Goal: Transaction & Acquisition: Purchase product/service

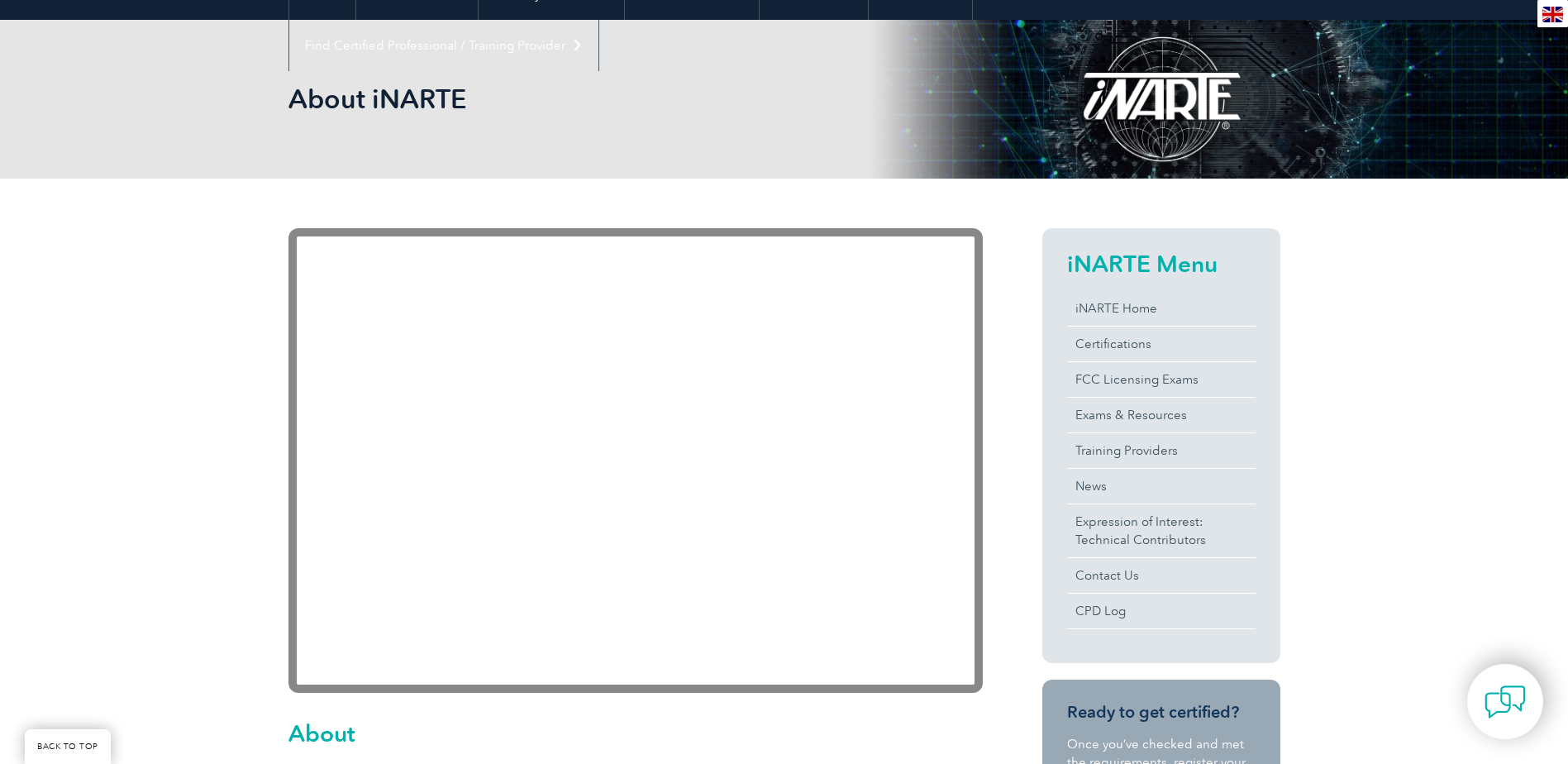
scroll to position [248, 0]
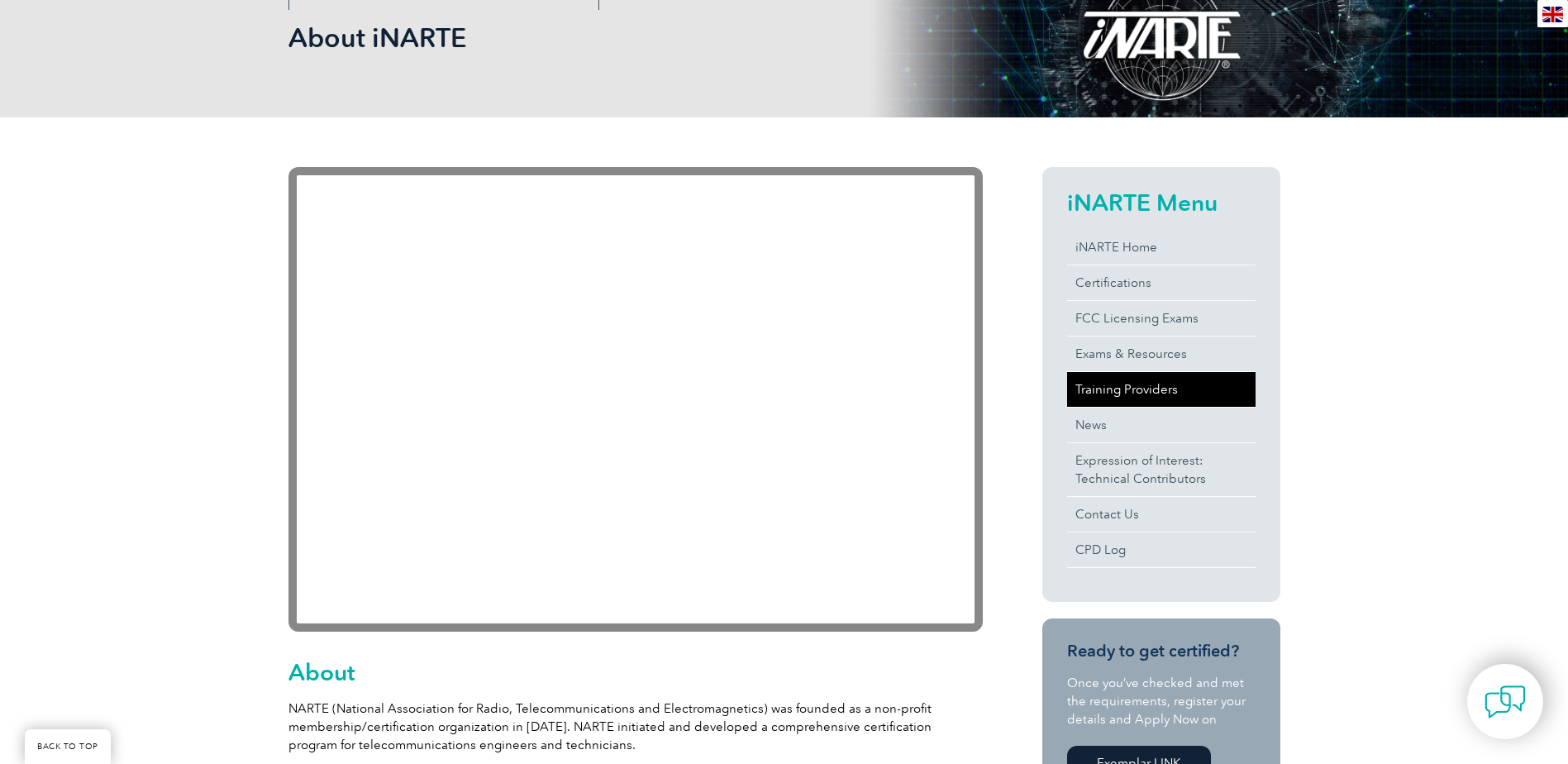
click at [1108, 387] on link "Training Providers" at bounding box center [1161, 389] width 189 height 35
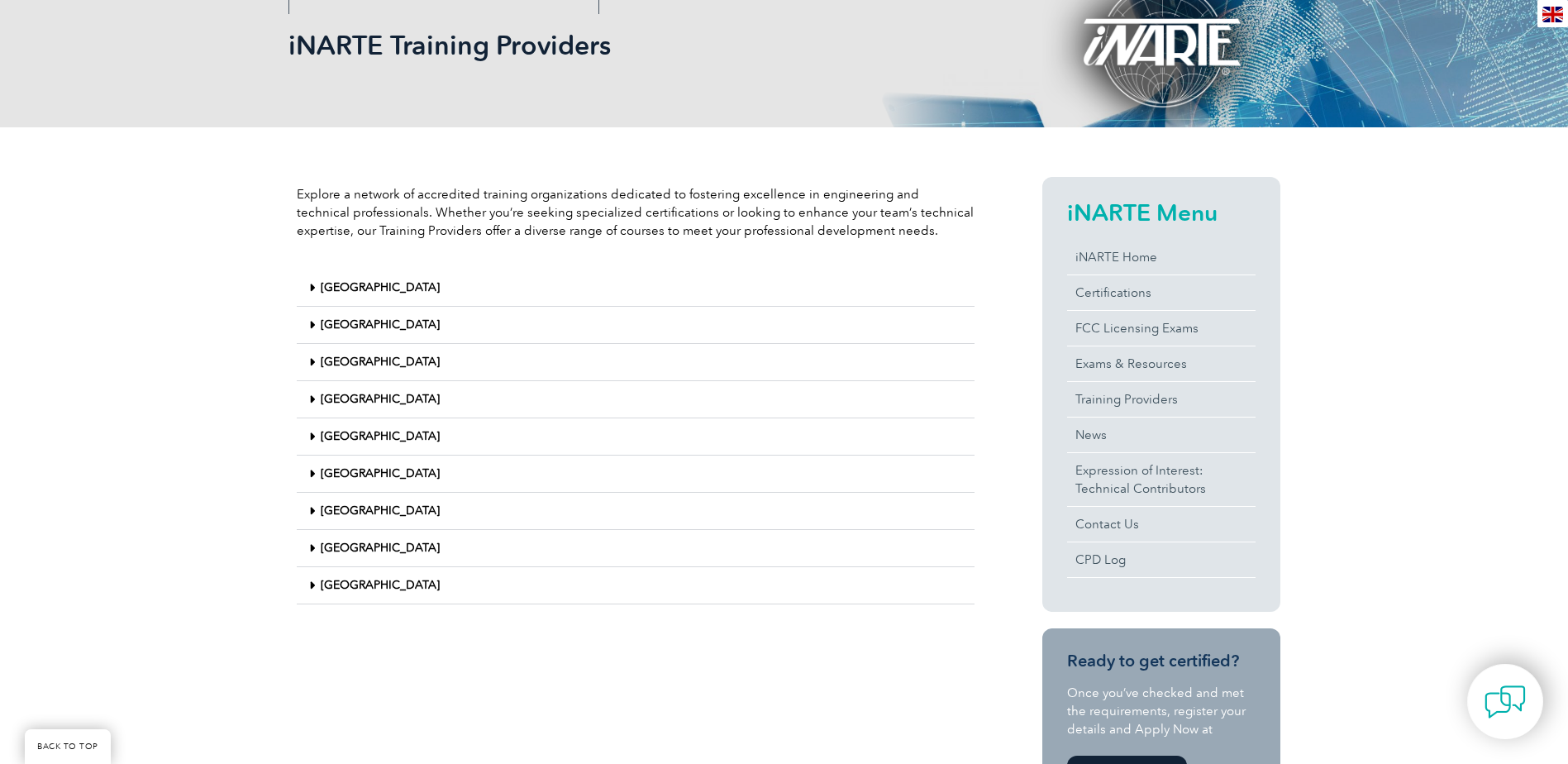
scroll to position [248, 0]
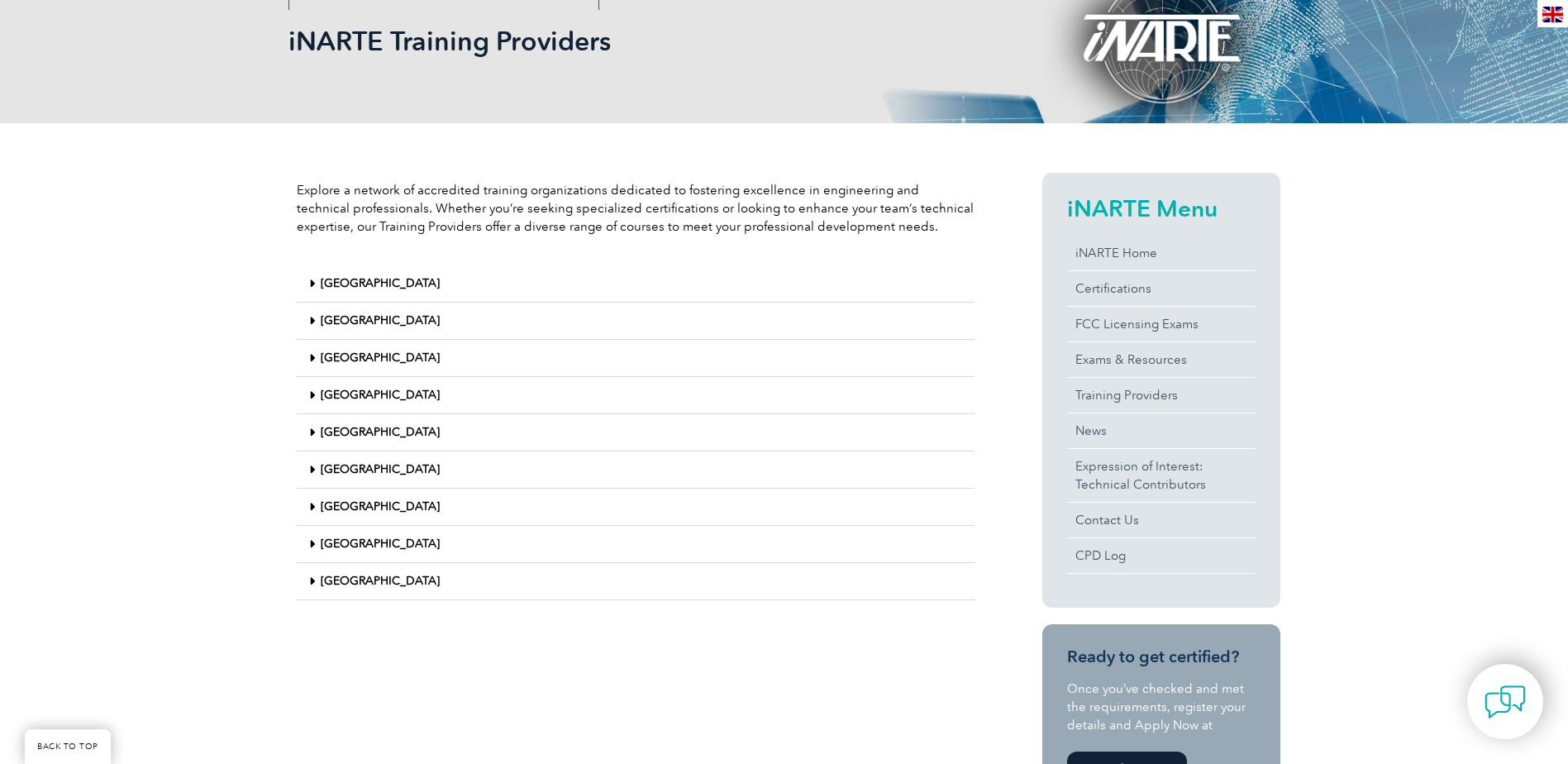
click at [311, 579] on icon at bounding box center [311, 581] width 6 height 12
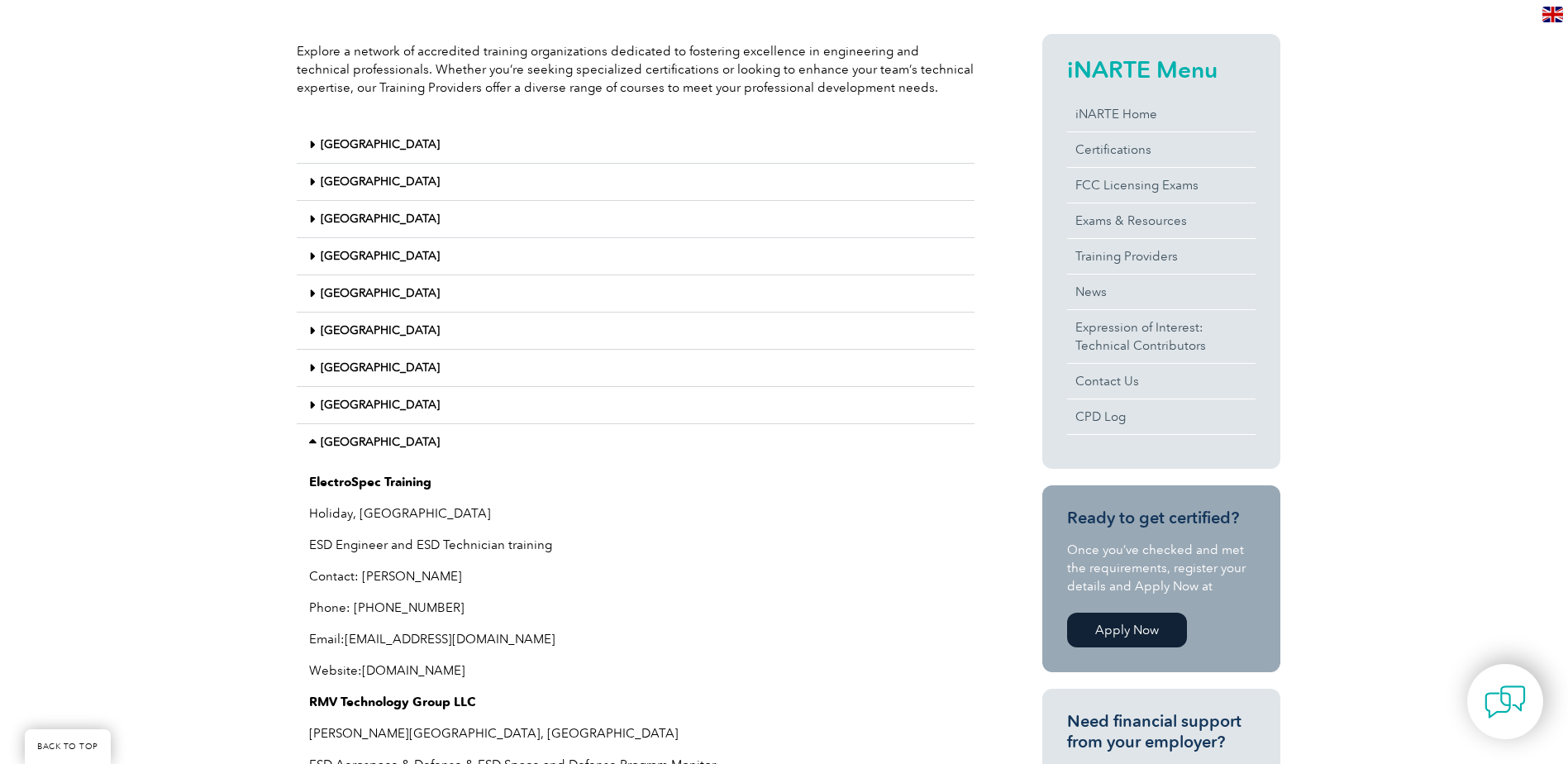
scroll to position [331, 0]
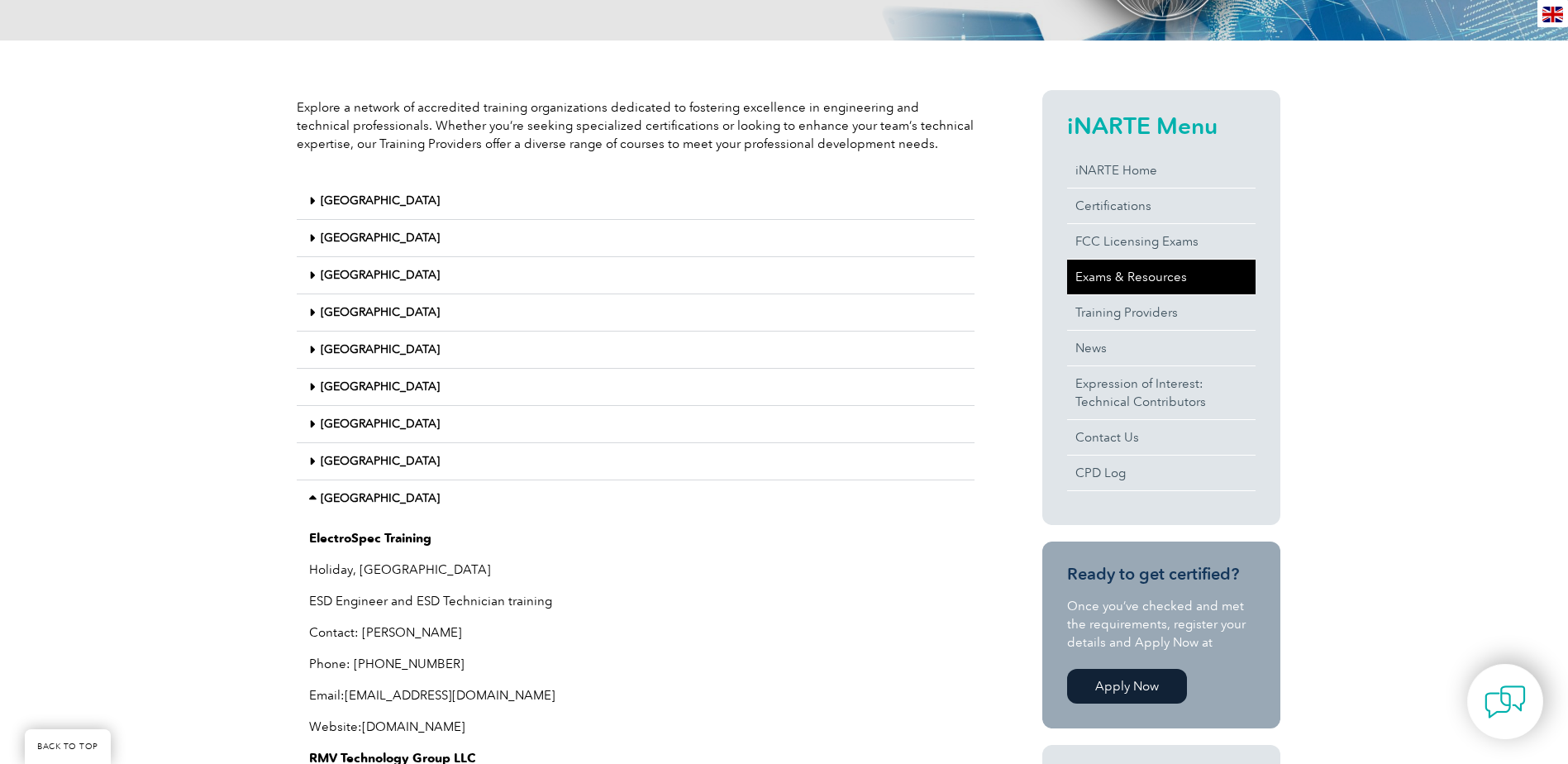
click at [1140, 275] on link "Exams & Resources" at bounding box center [1161, 277] width 189 height 35
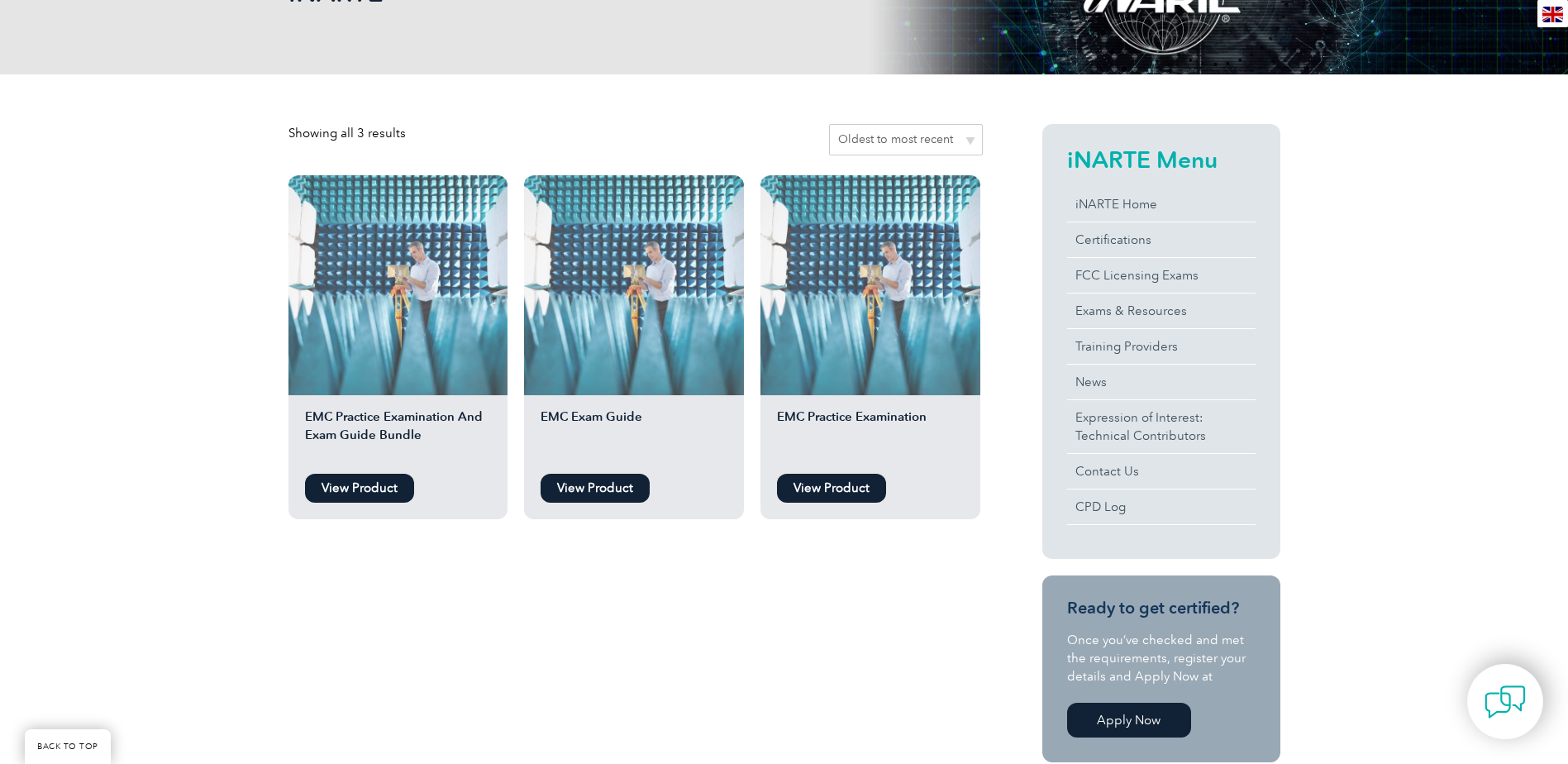
scroll to position [331, 0]
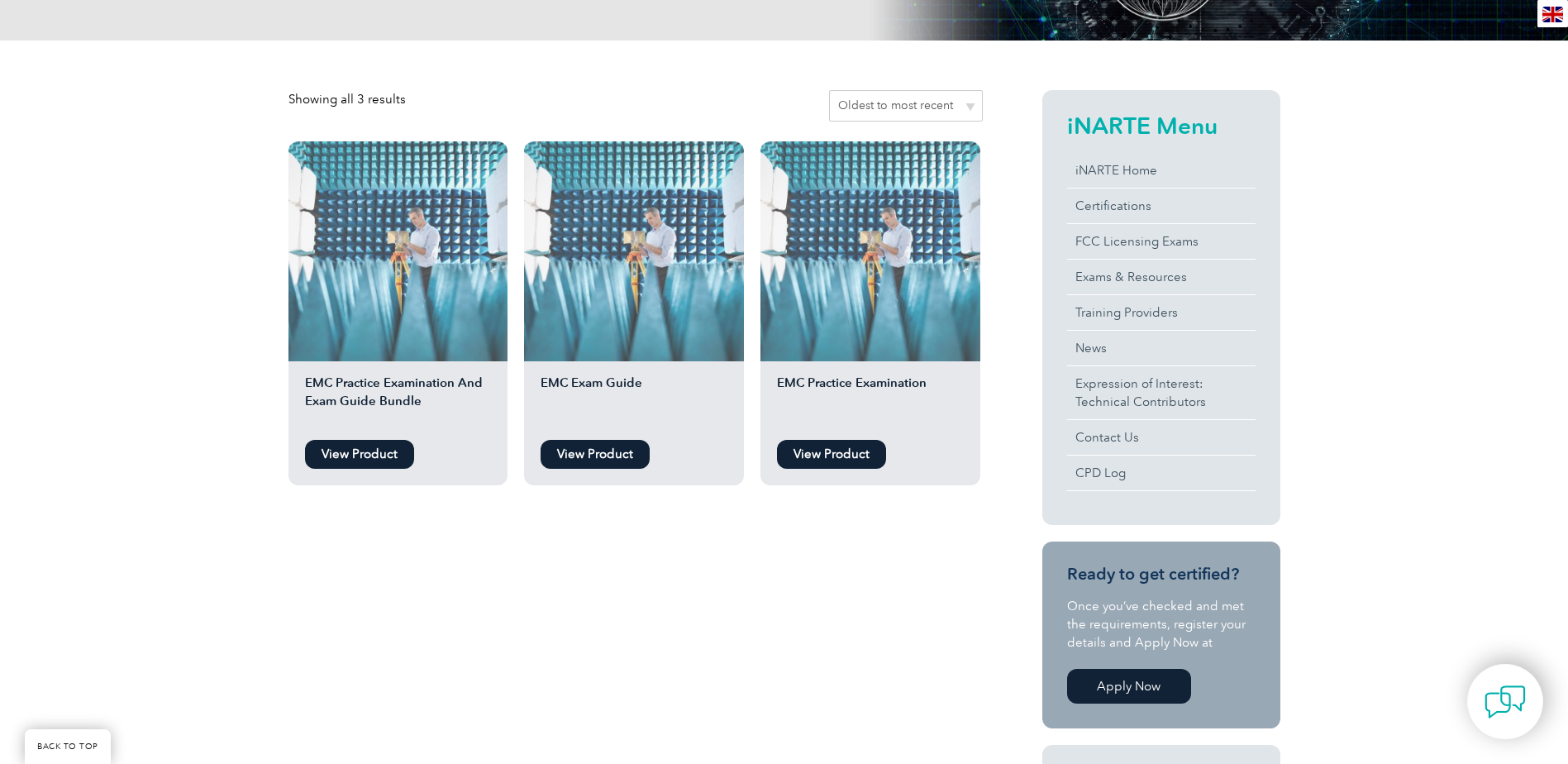
click at [383, 452] on link "View Product" at bounding box center [359, 454] width 109 height 29
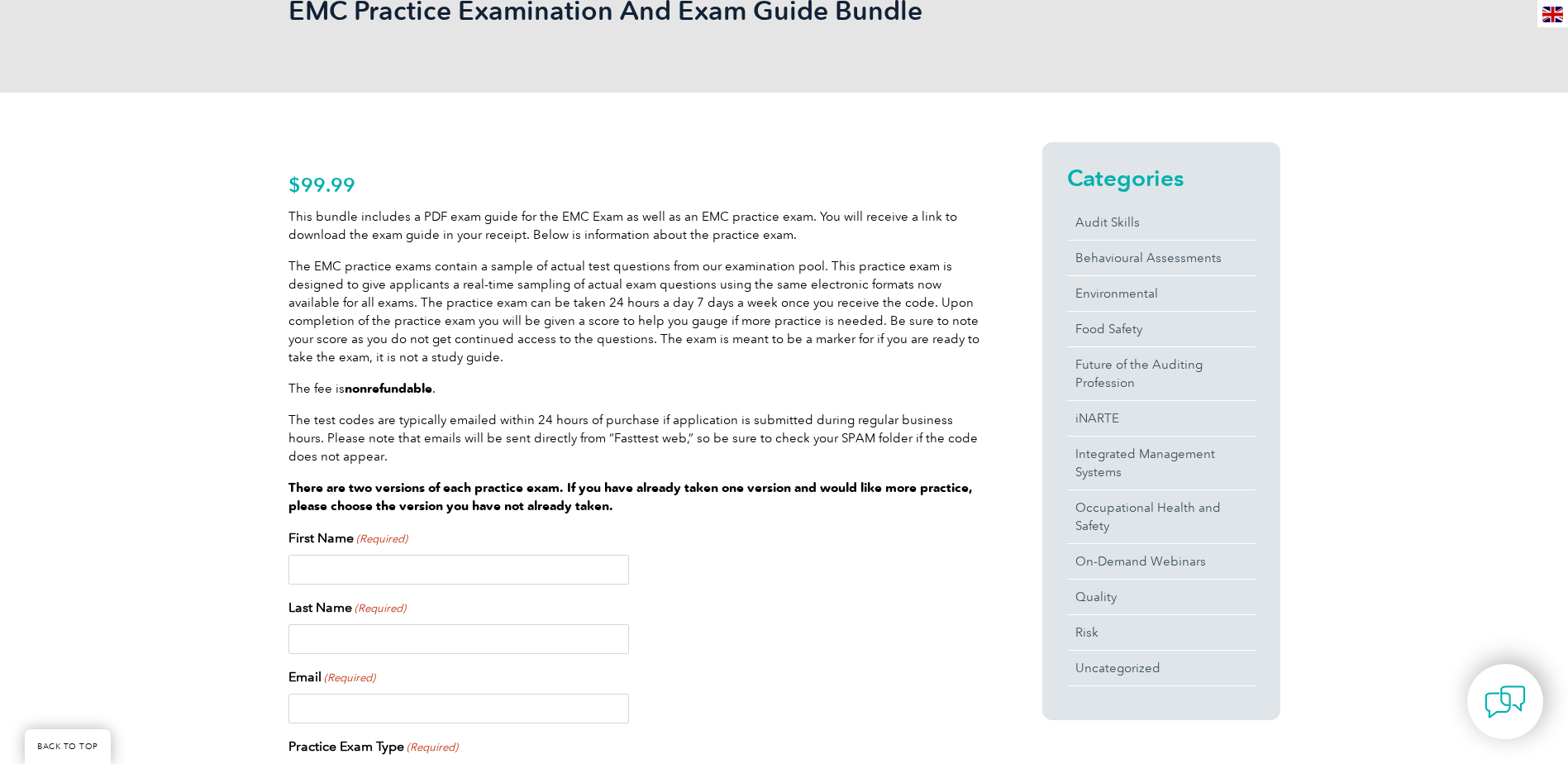
scroll to position [248, 0]
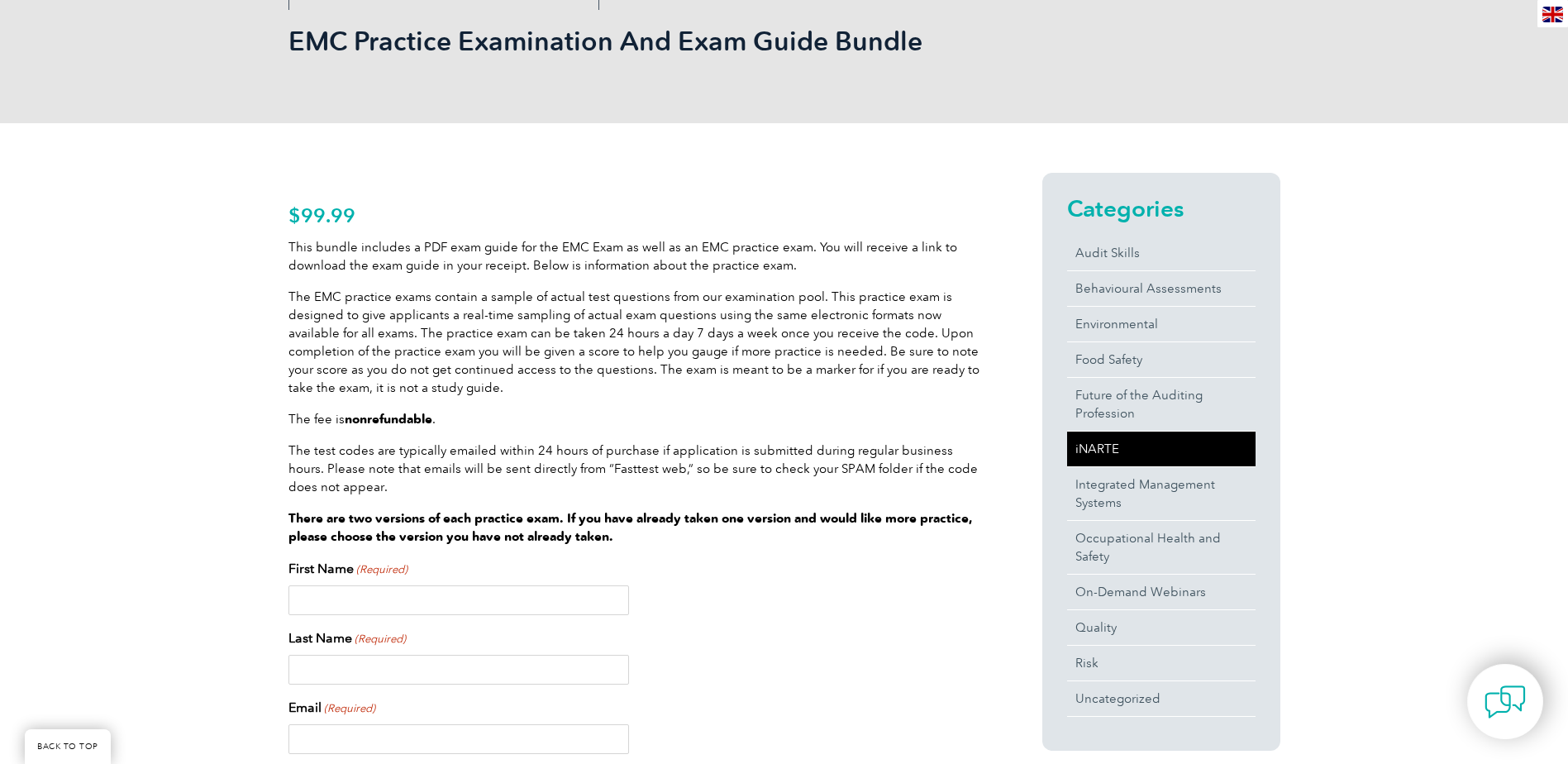
click at [1148, 449] on link "iNARTE" at bounding box center [1161, 449] width 189 height 35
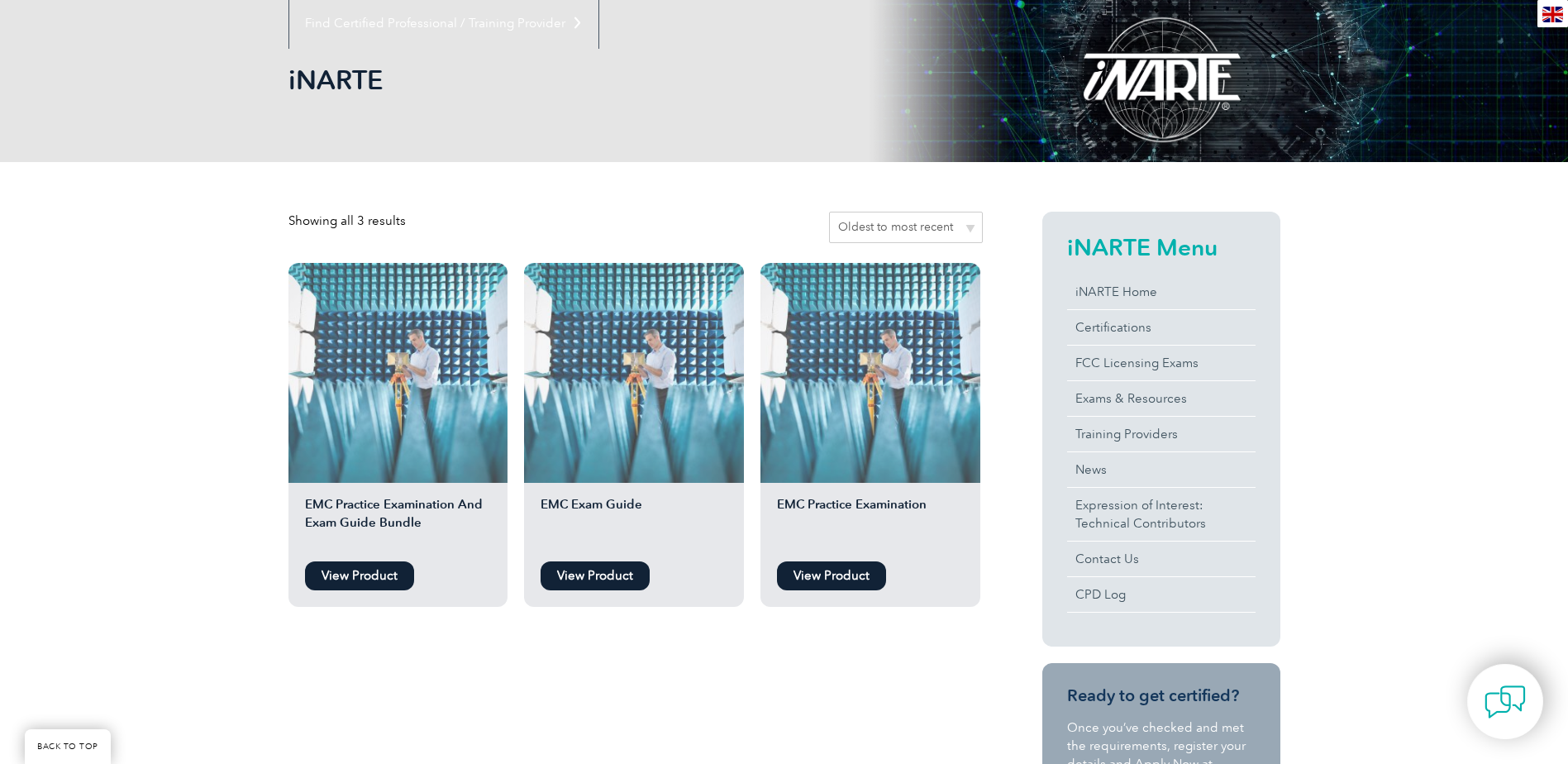
scroll to position [248, 0]
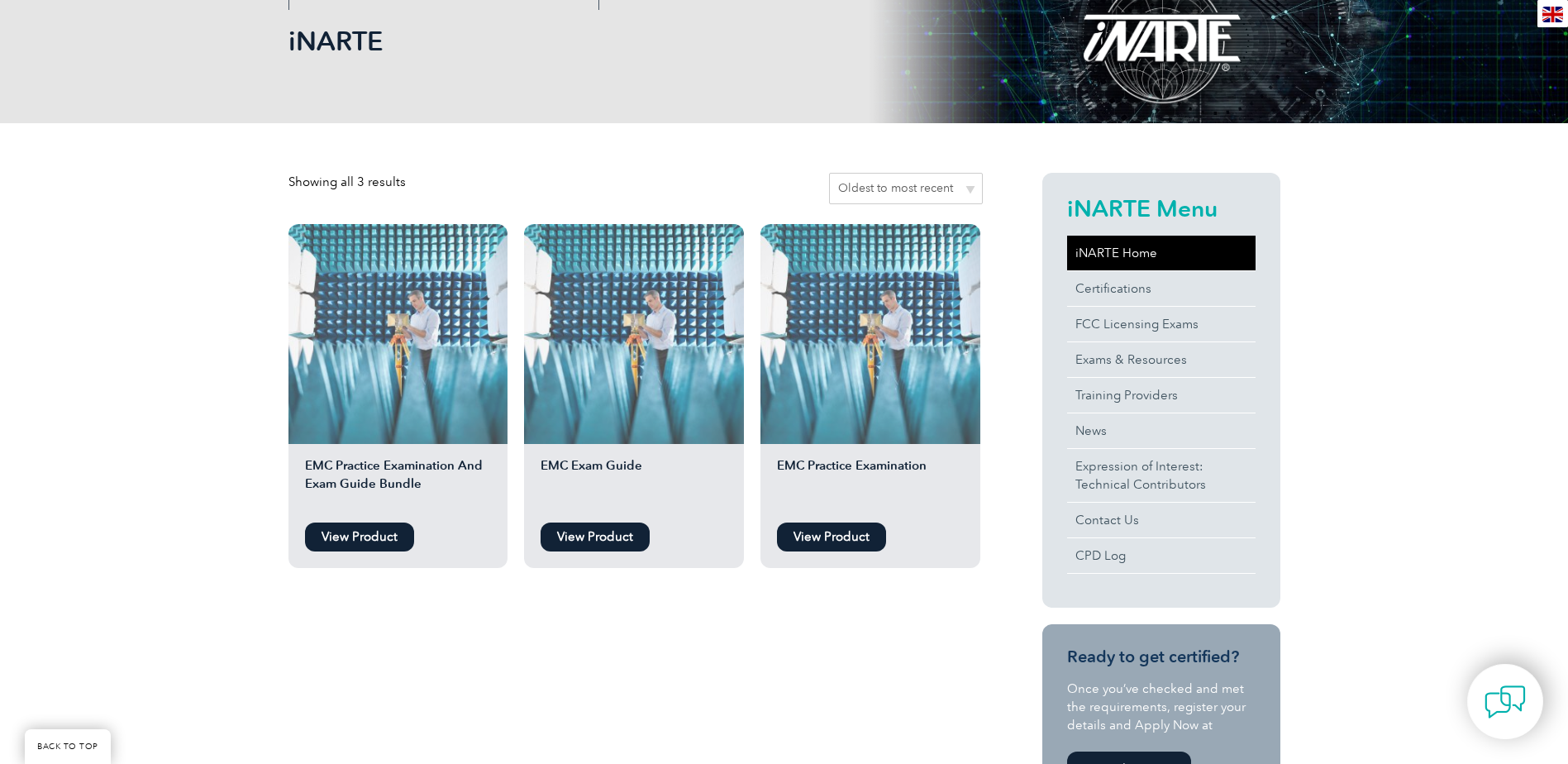
click at [1111, 266] on link "iNARTE Home" at bounding box center [1161, 253] width 189 height 35
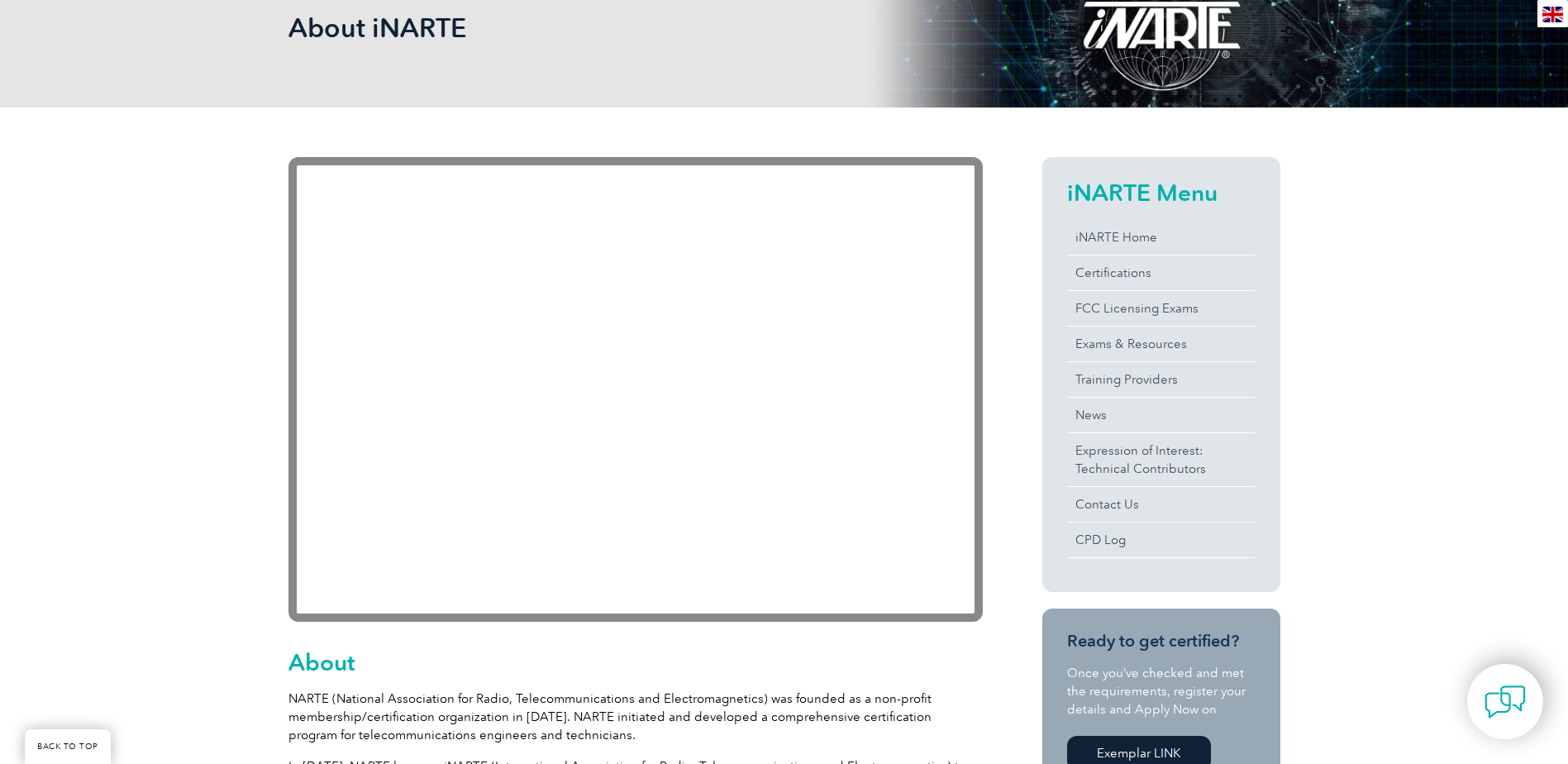
scroll to position [248, 0]
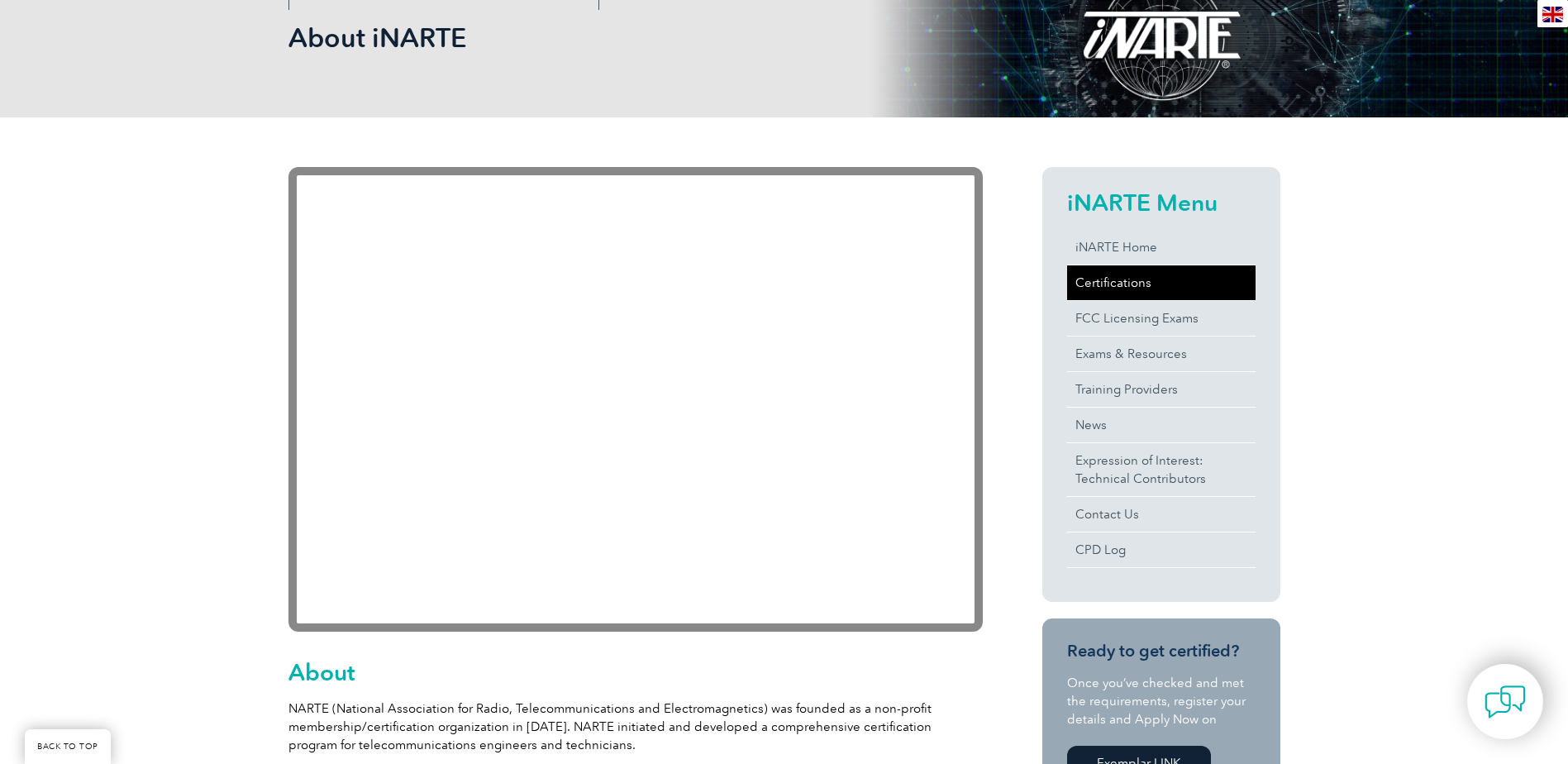
click at [1134, 285] on link "Certifications" at bounding box center [1161, 283] width 189 height 35
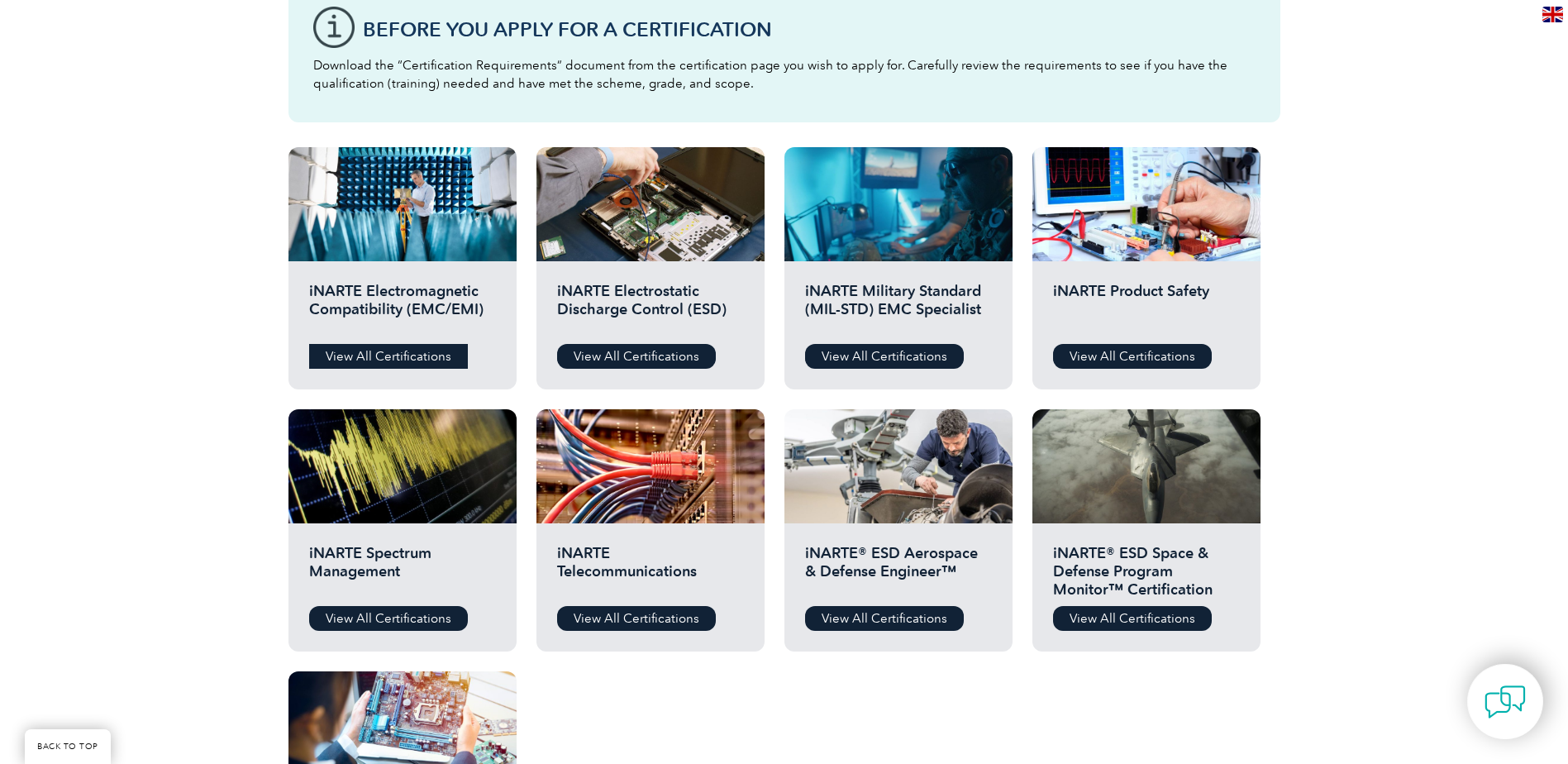
scroll to position [496, 0]
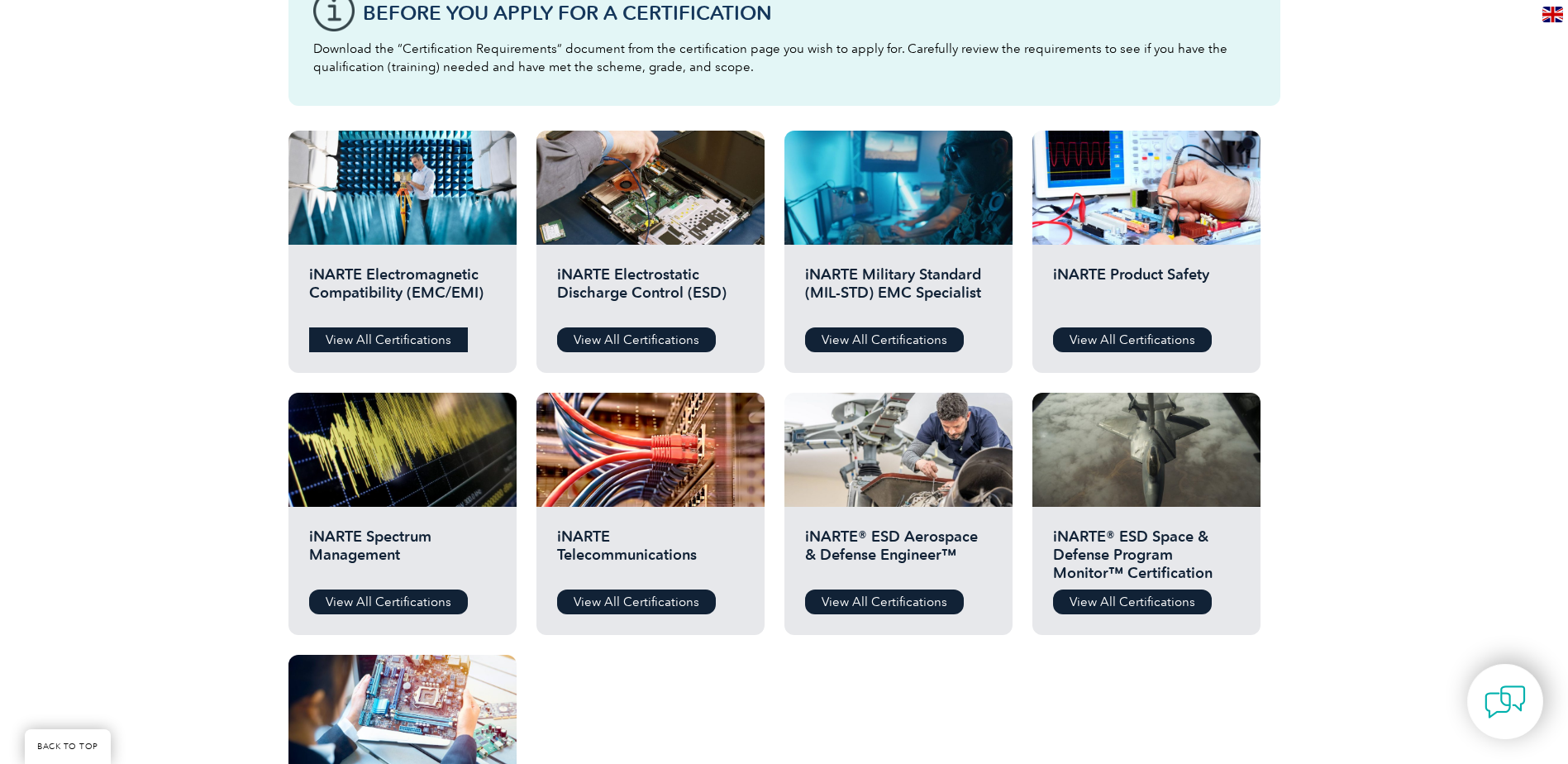
click at [399, 340] on link "View All Certifications" at bounding box center [388, 340] width 159 height 25
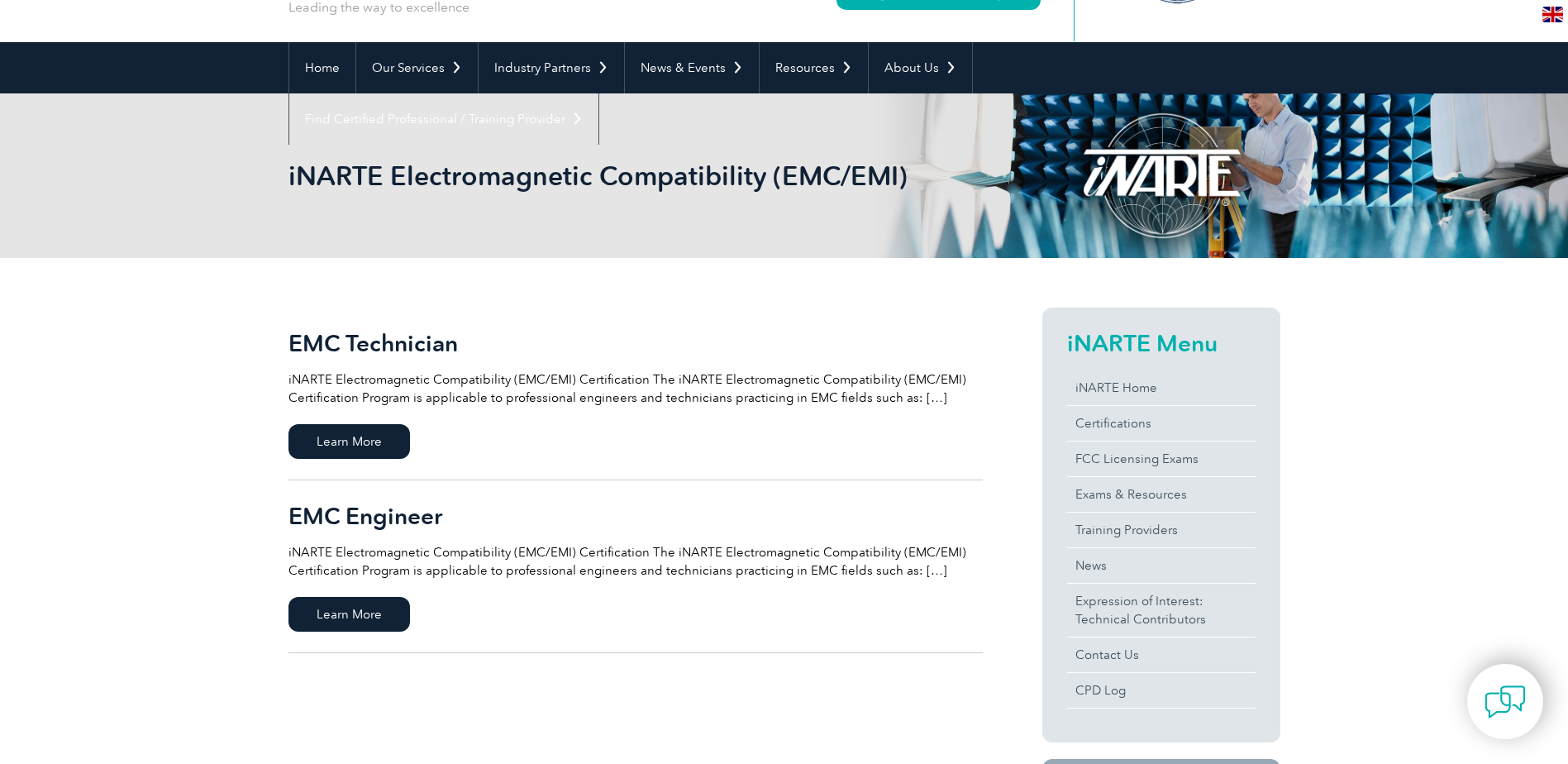
scroll to position [165, 0]
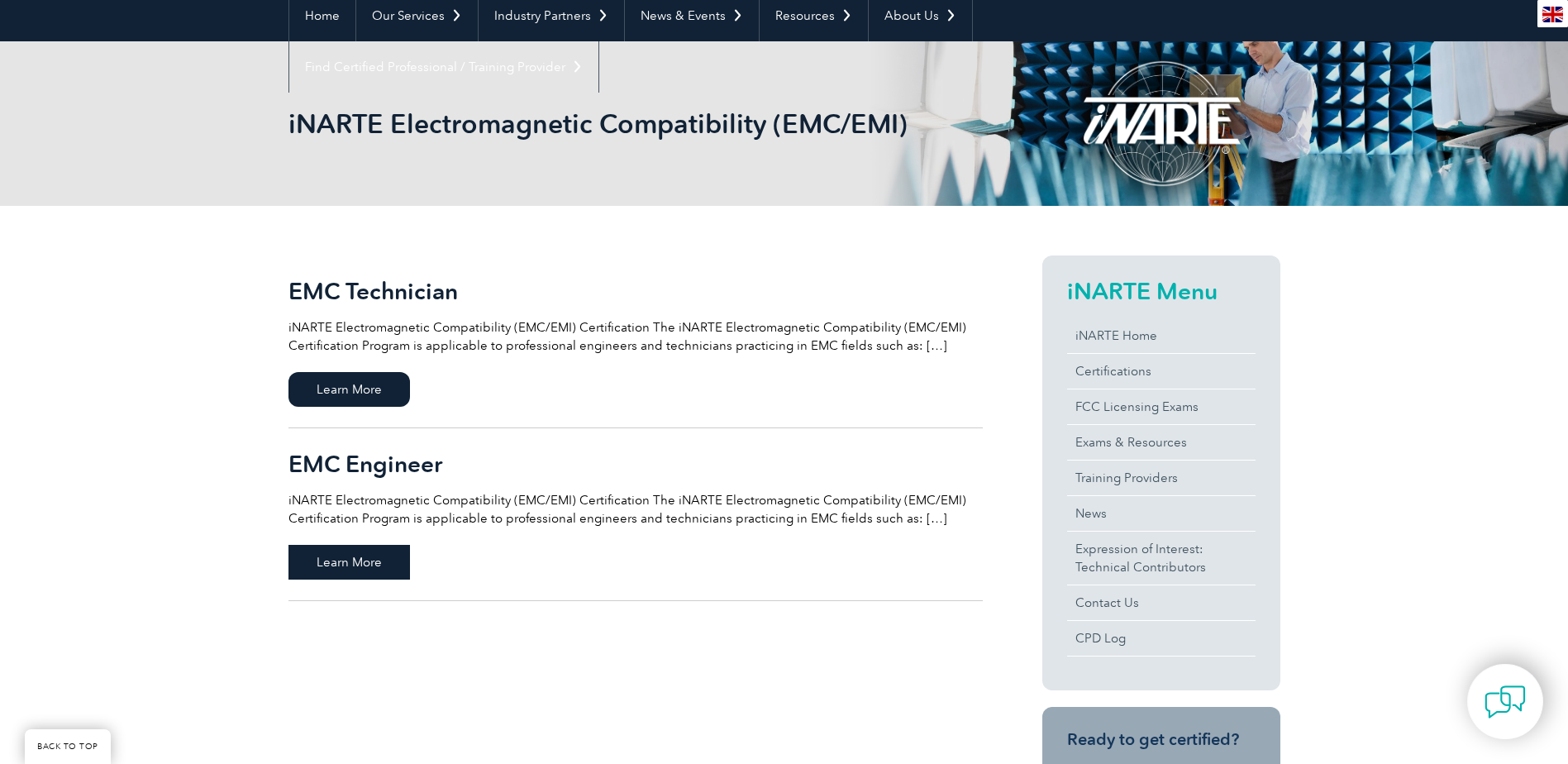
click at [365, 555] on span "Learn More" at bounding box center [349, 562] width 121 height 35
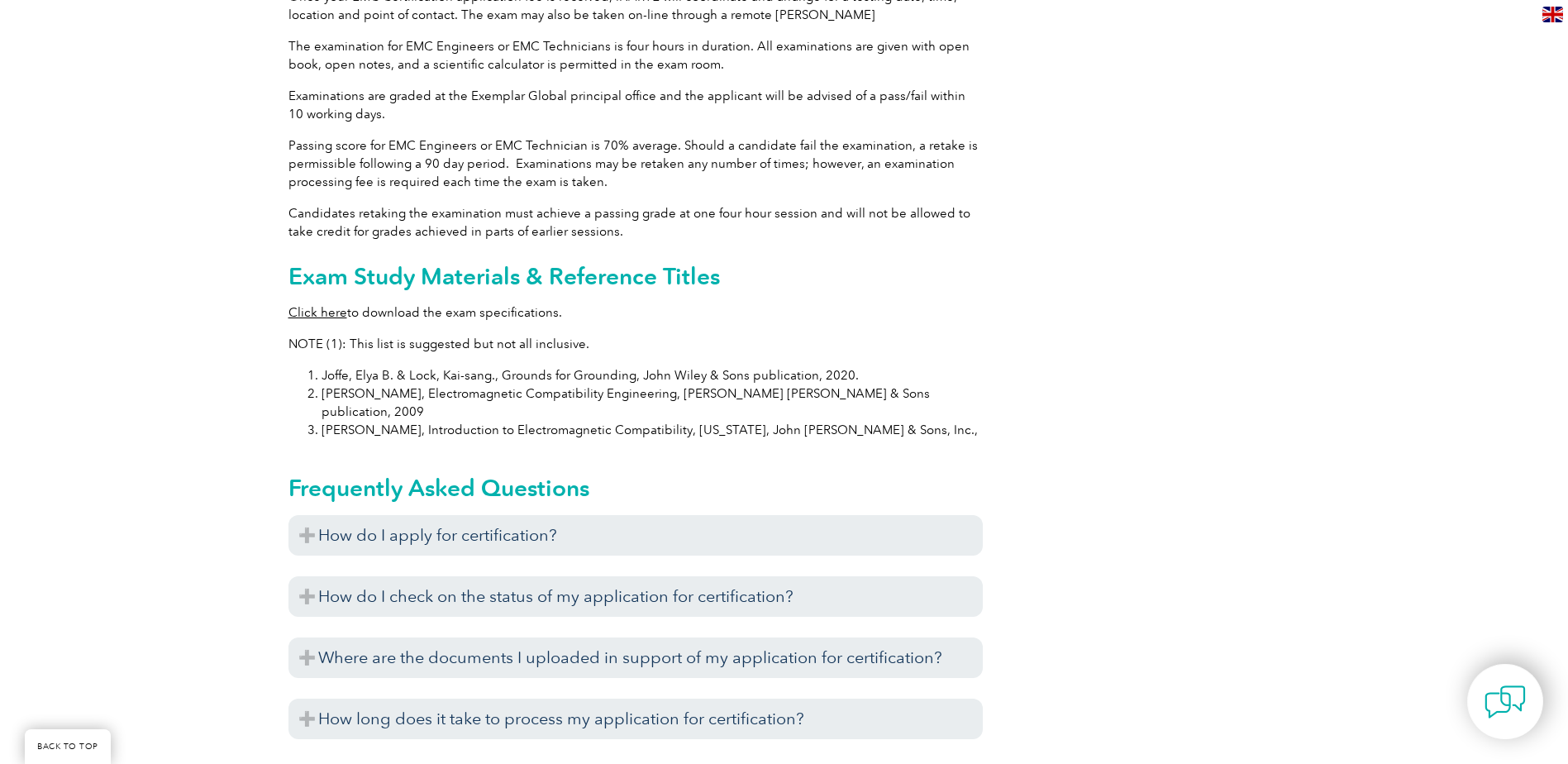
scroll to position [1488, 0]
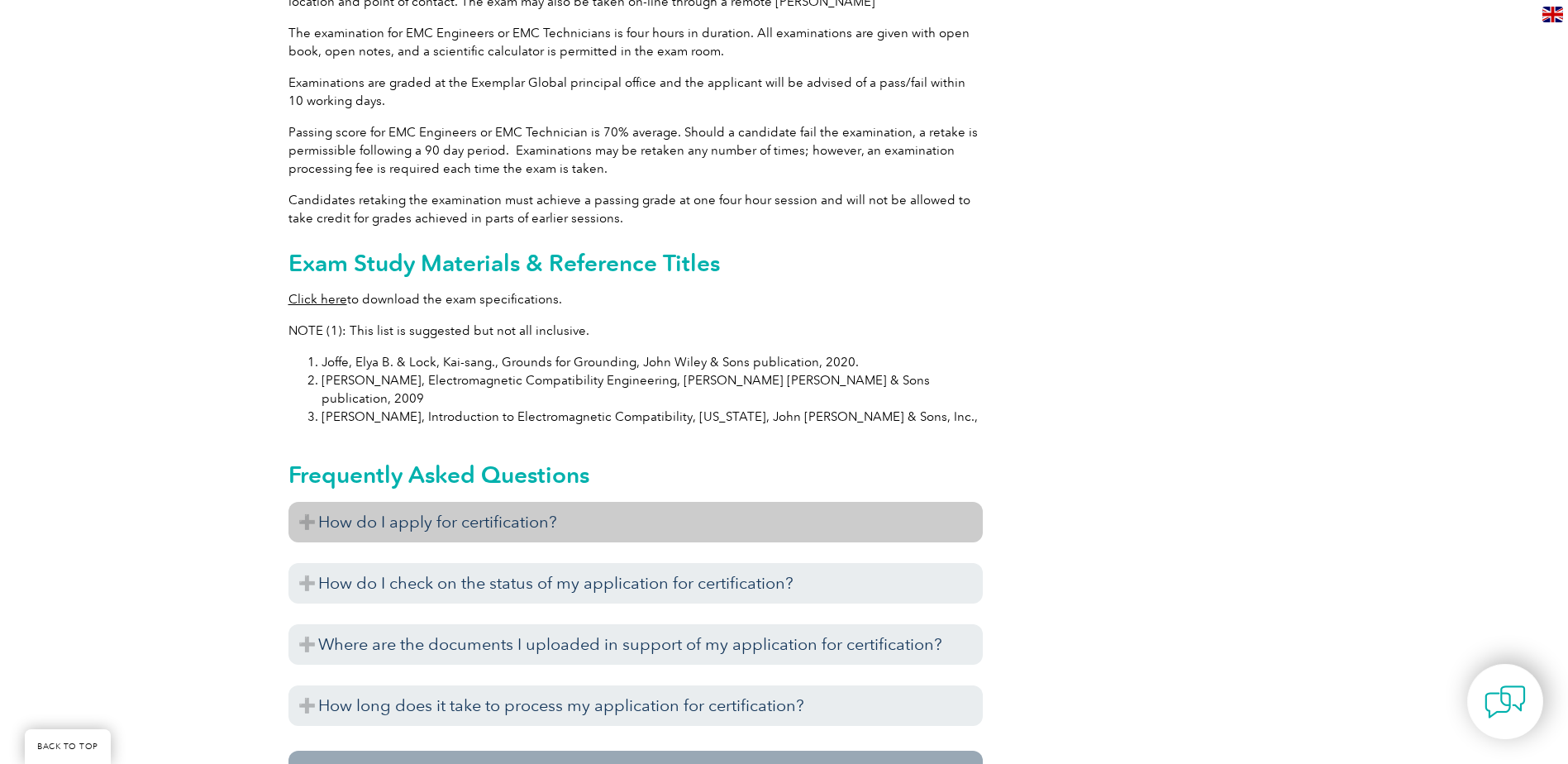
click at [321, 502] on h3 "How do I apply for certification?" at bounding box center [635, 522] width 694 height 41
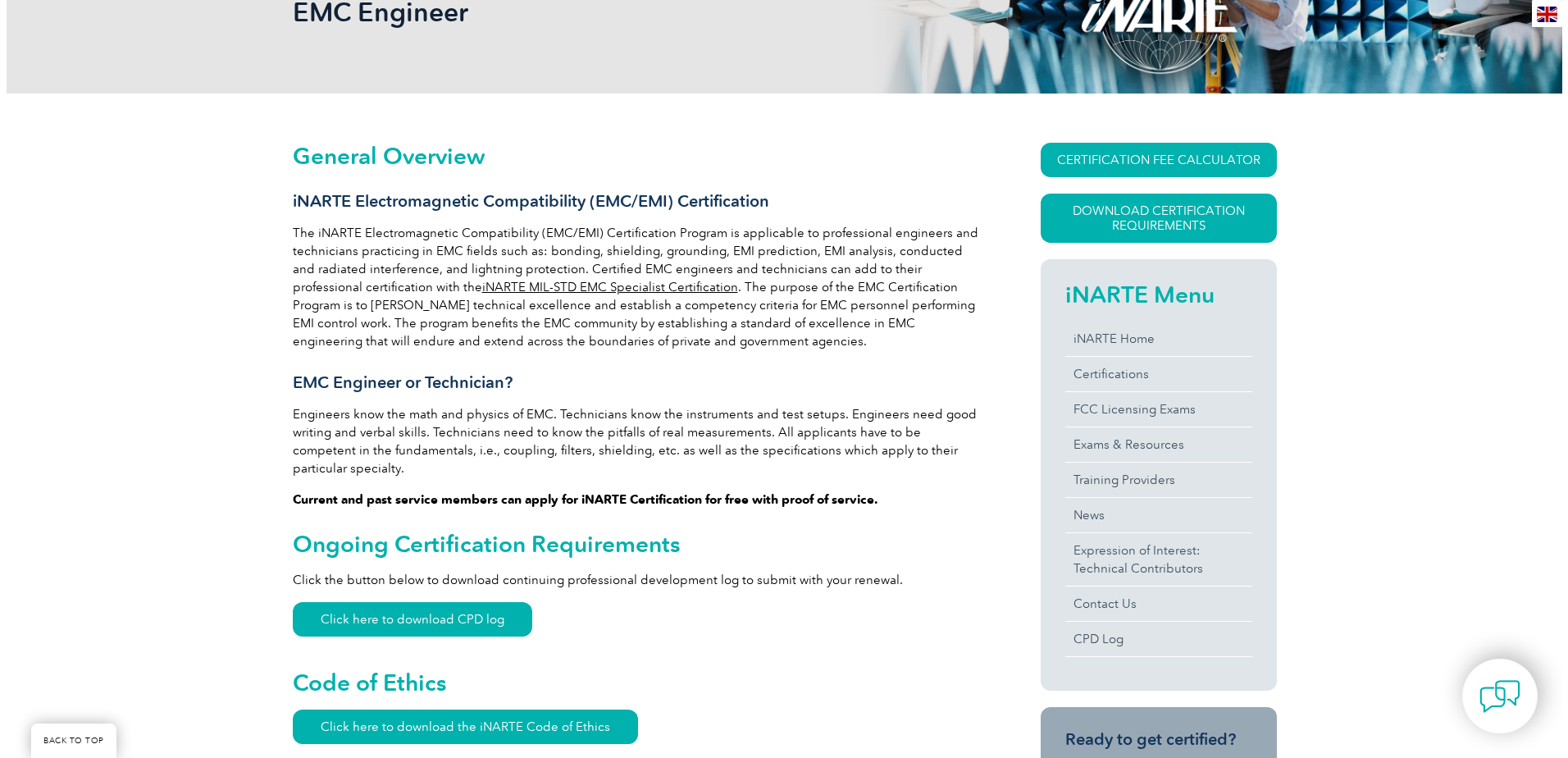
scroll to position [246, 0]
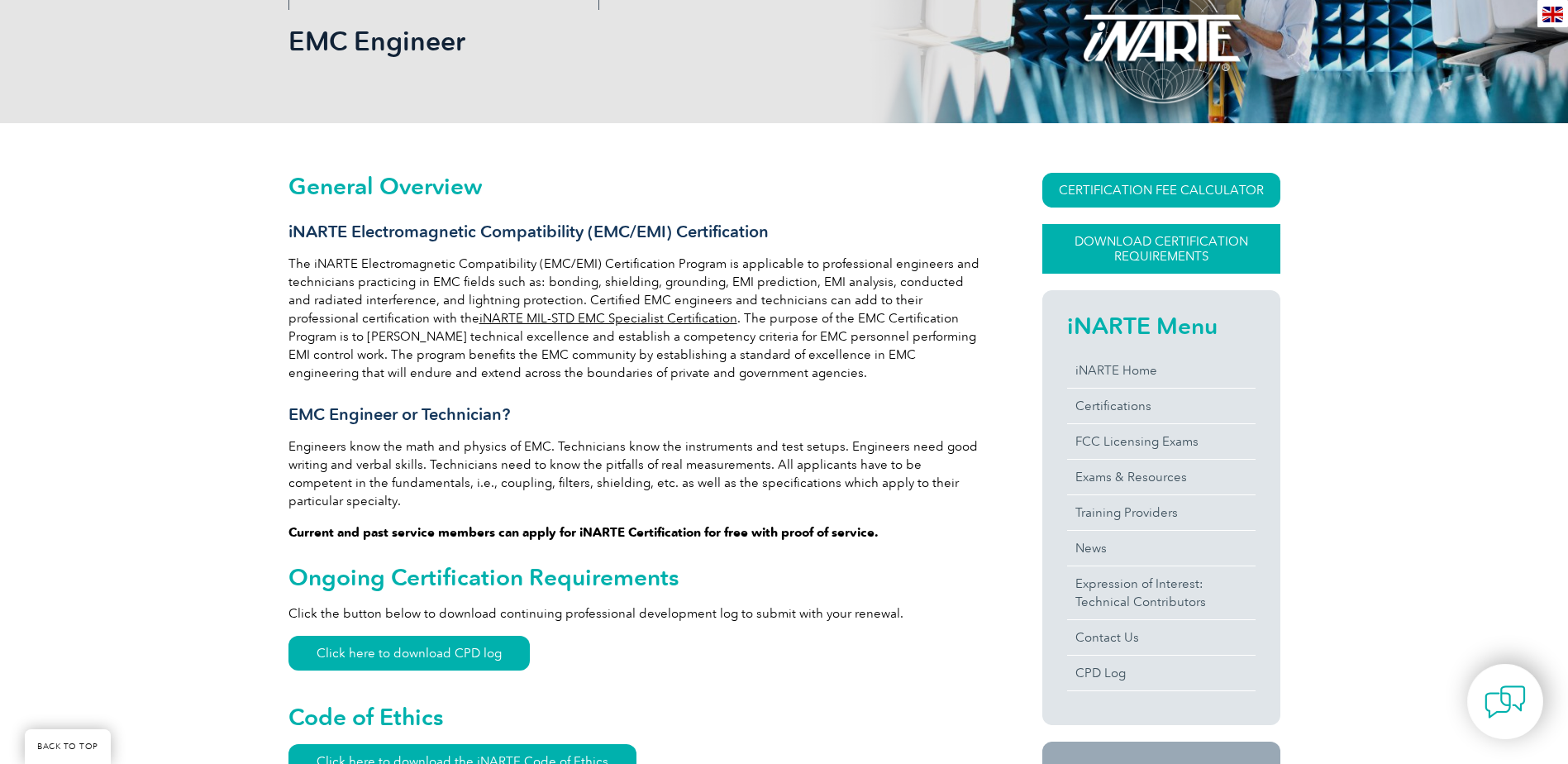
click at [1179, 248] on link "Download Certification Requirements" at bounding box center [1161, 249] width 238 height 50
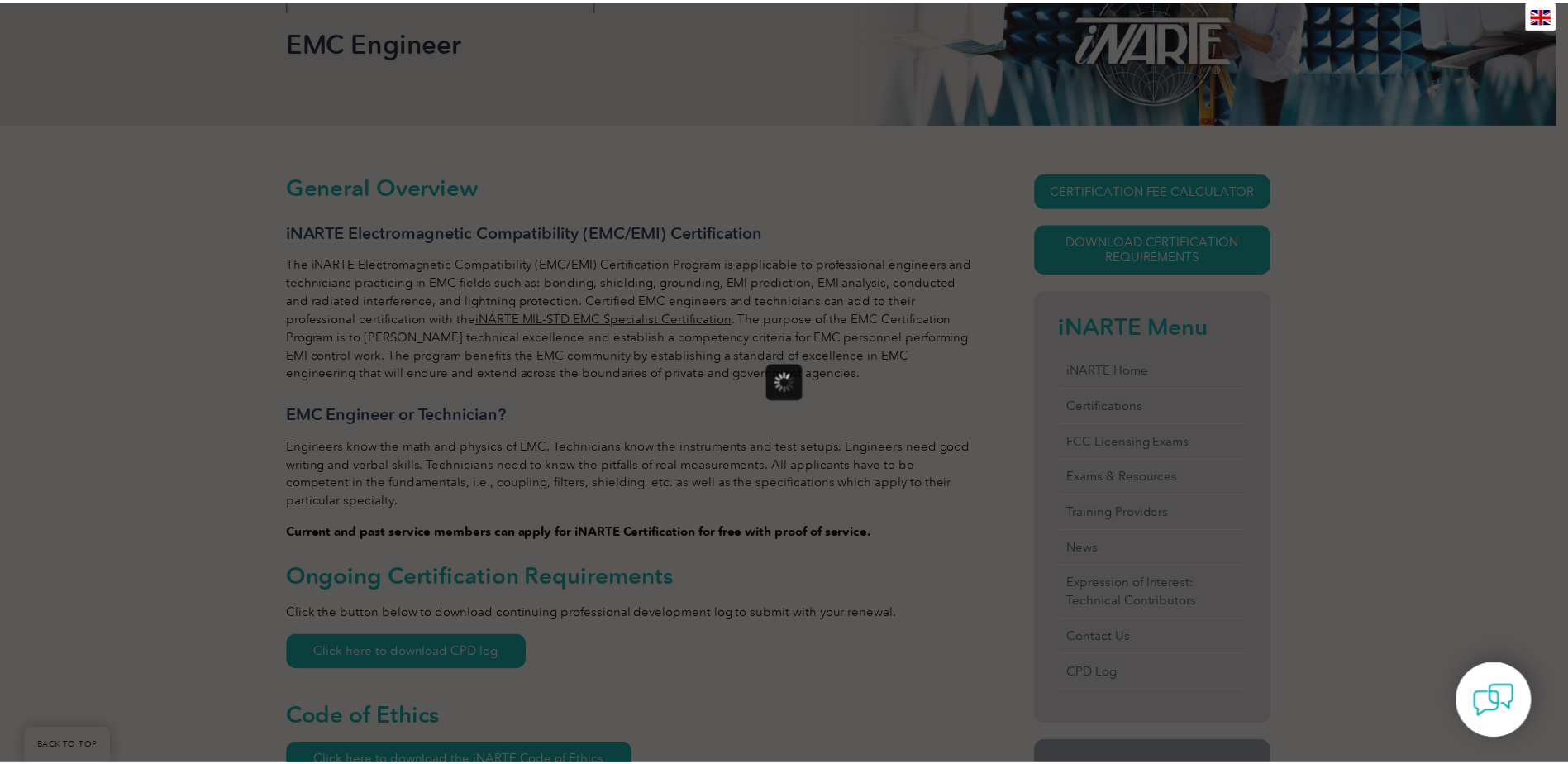
scroll to position [0, 0]
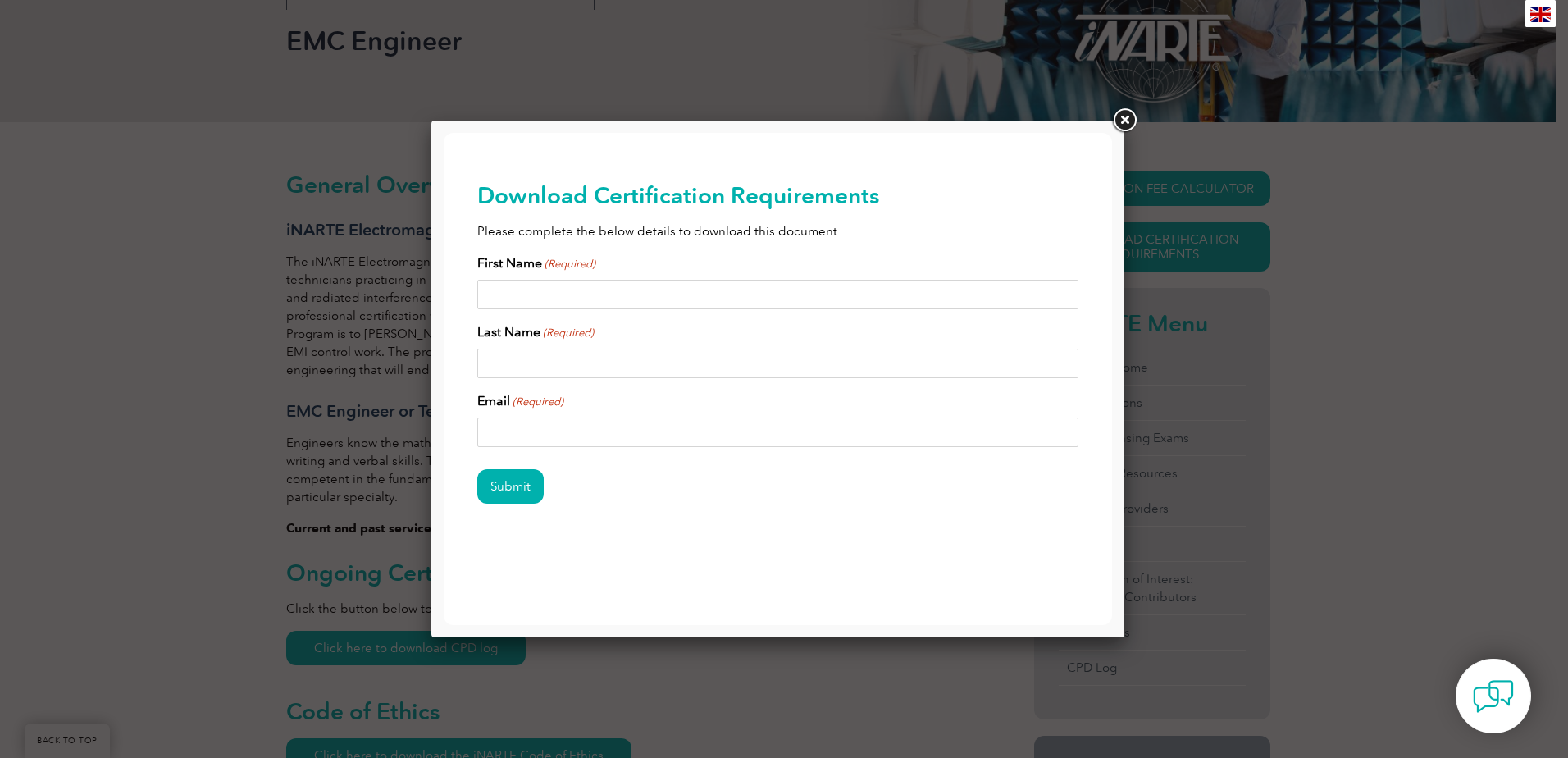
click at [1124, 122] on link at bounding box center [1125, 120] width 30 height 30
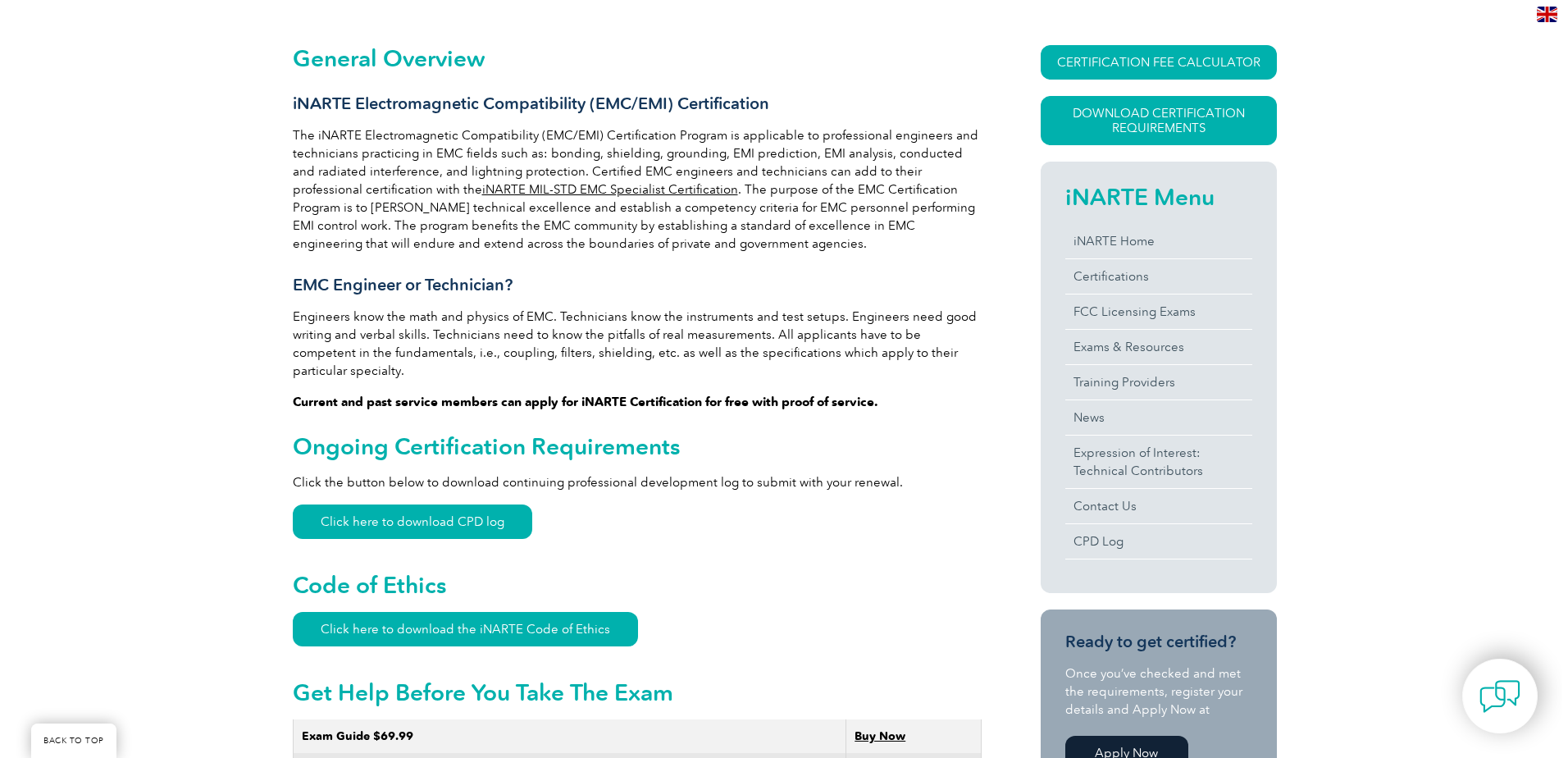
scroll to position [328, 0]
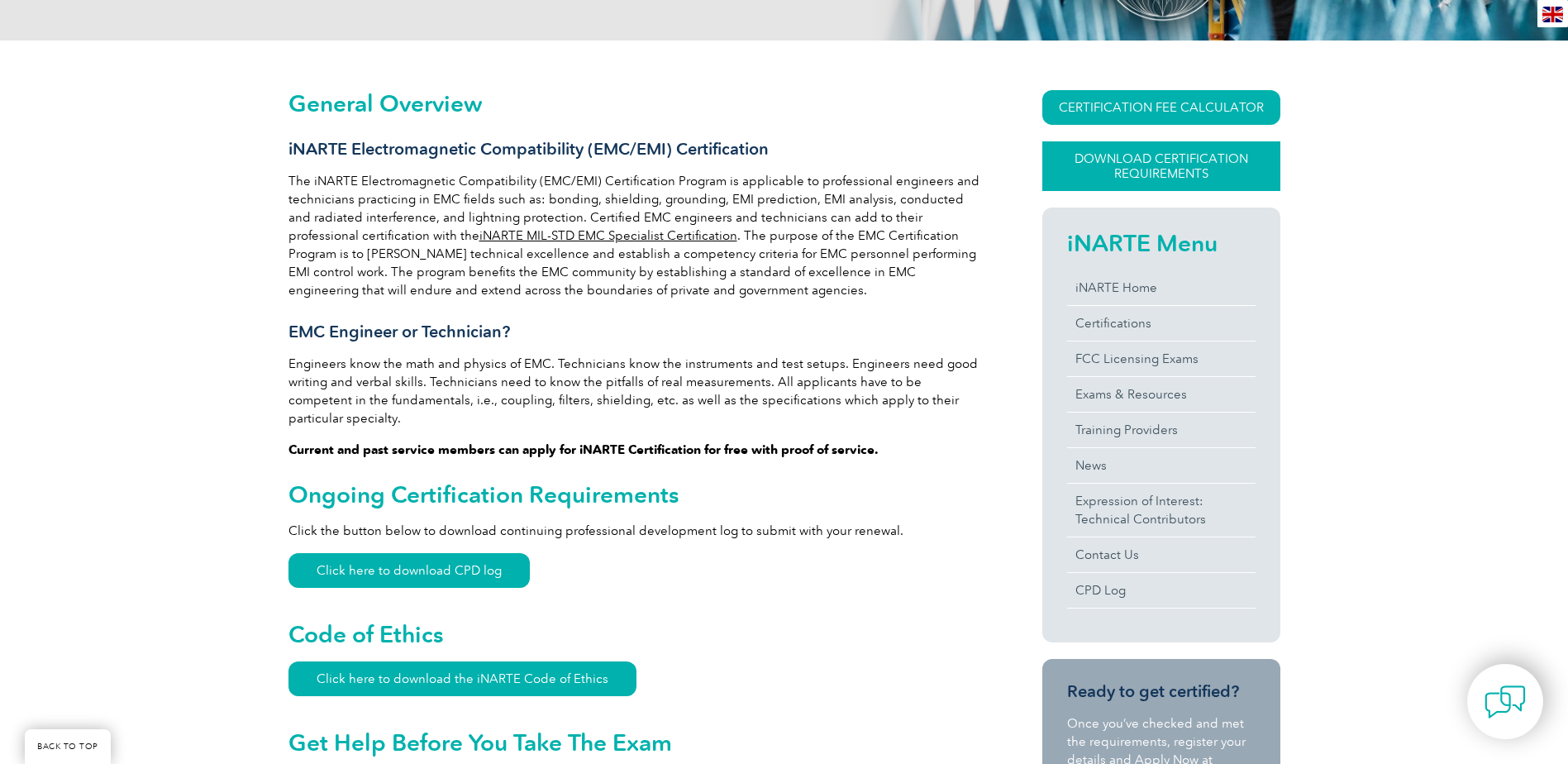
click at [1126, 174] on link "Download Certification Requirements" at bounding box center [1161, 166] width 238 height 50
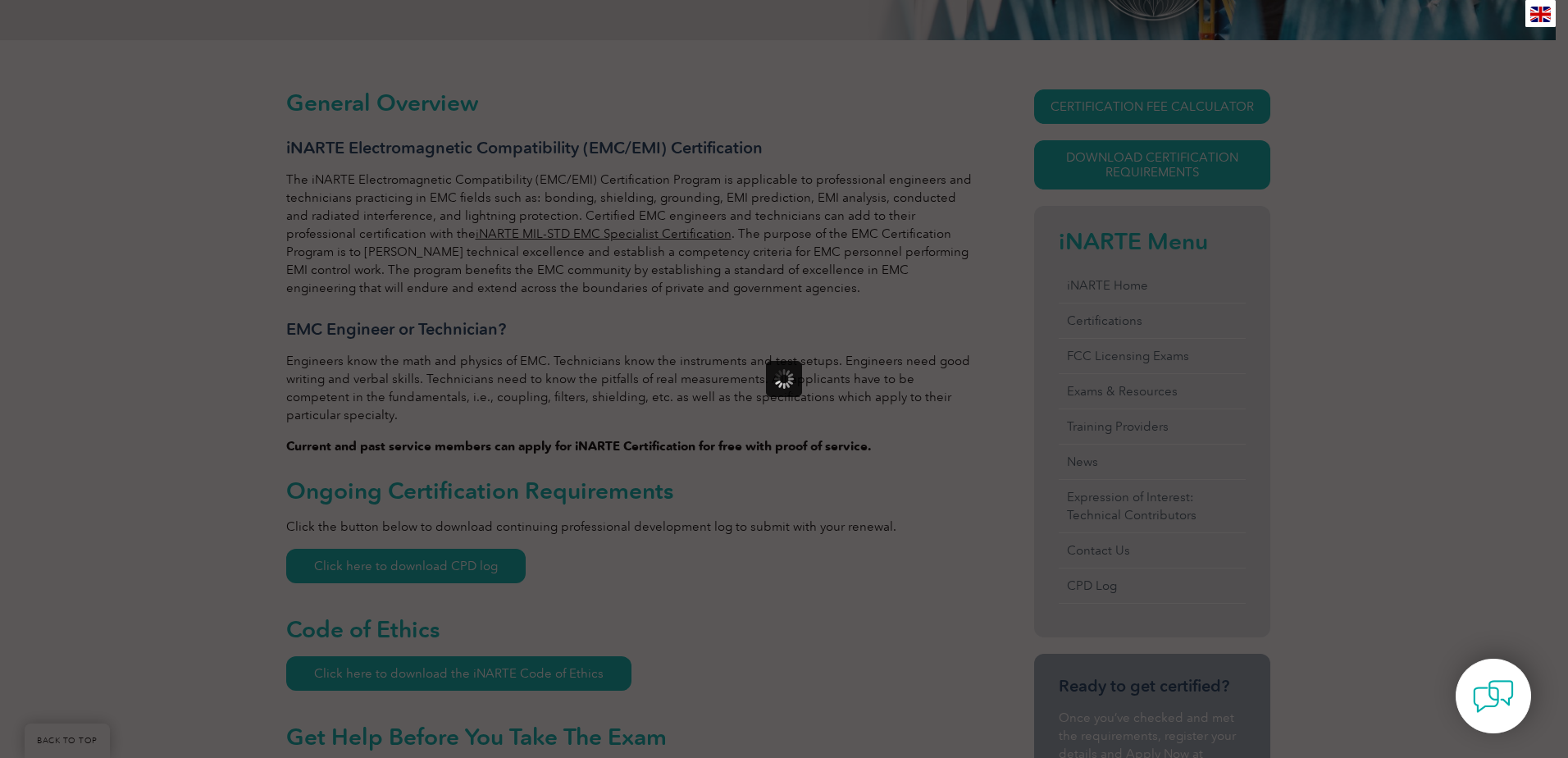
scroll to position [0, 0]
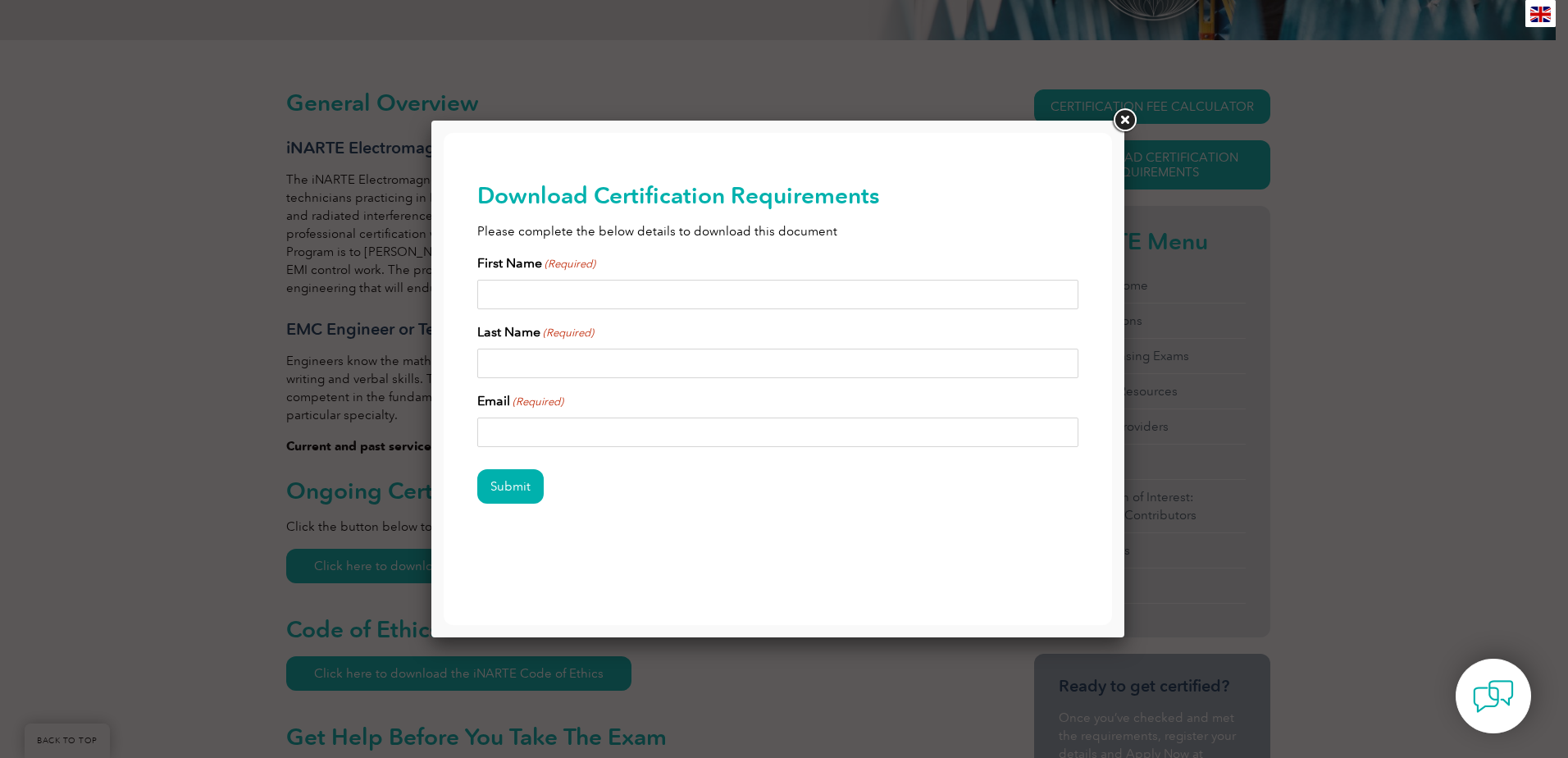
click at [579, 294] on input "First Name (Required)" at bounding box center [778, 294] width 602 height 30
type input "Terrell"
type input "Pulliam"
type input "scott.pulliam@us.kbr.com"
click at [522, 489] on input "Submit" at bounding box center [510, 486] width 67 height 35
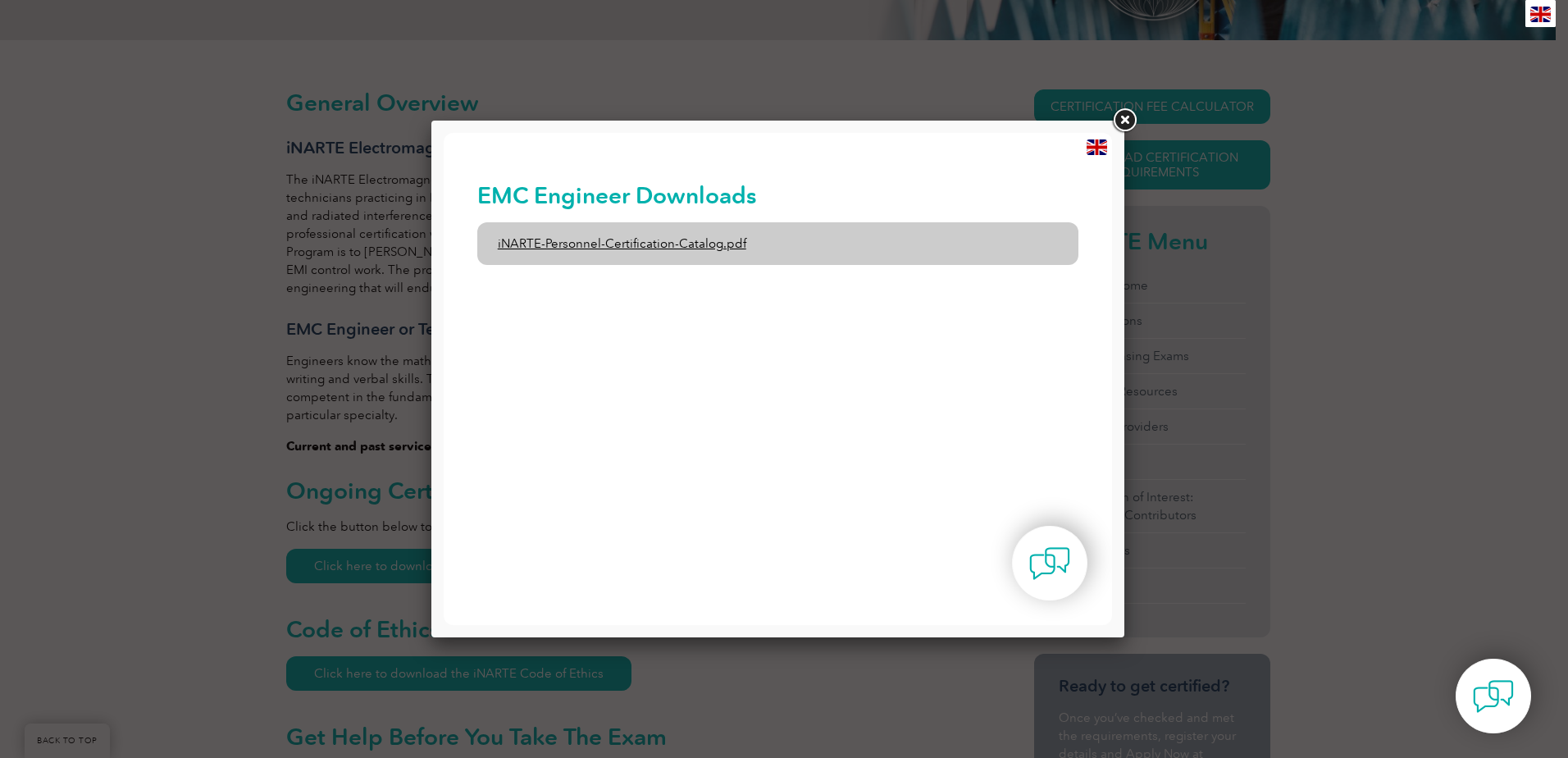
click at [688, 241] on link "iNARTE-Personnel-Certification-Catalog.pdf" at bounding box center [778, 244] width 602 height 43
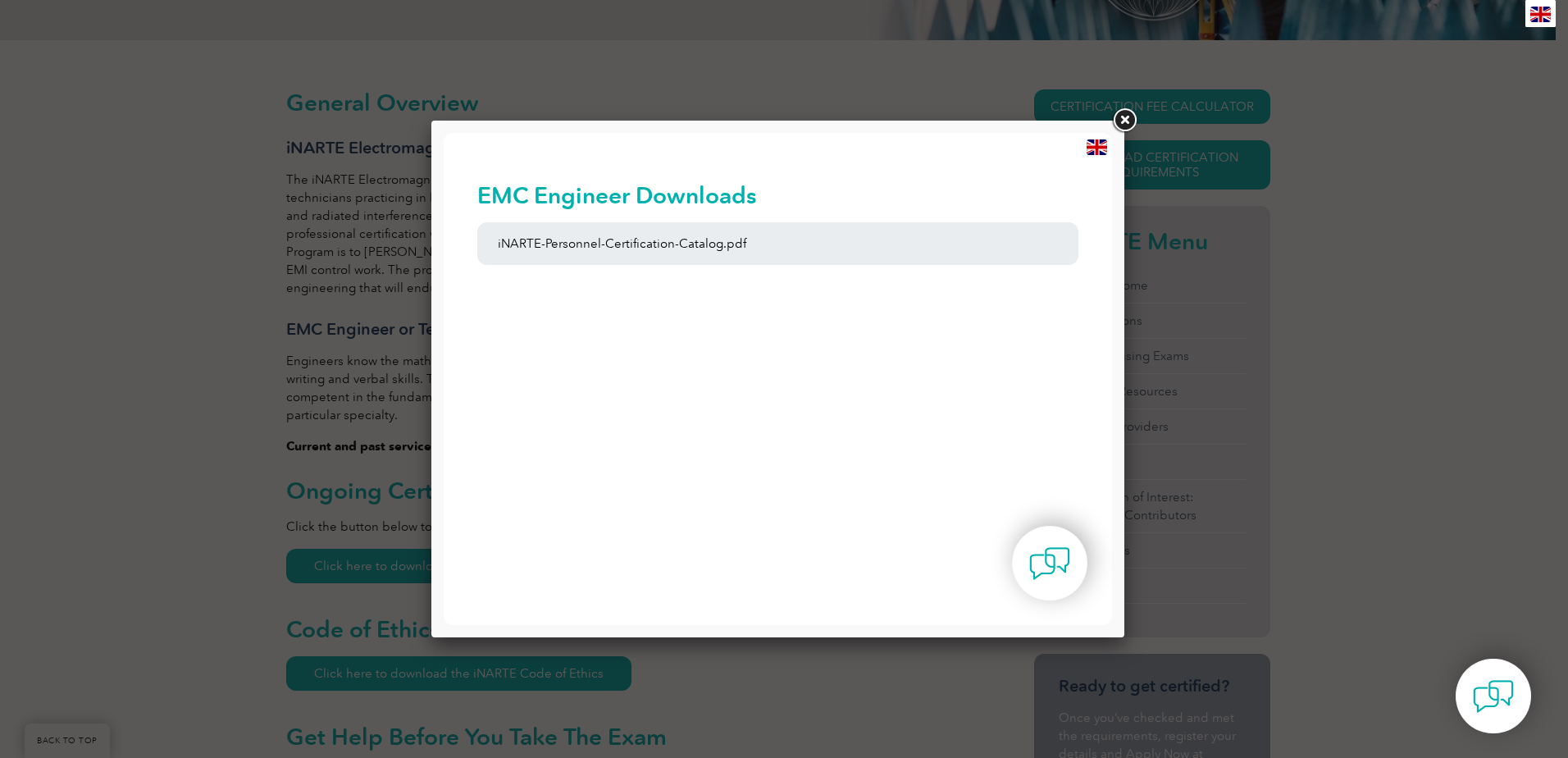
click at [1128, 119] on link at bounding box center [1125, 120] width 30 height 30
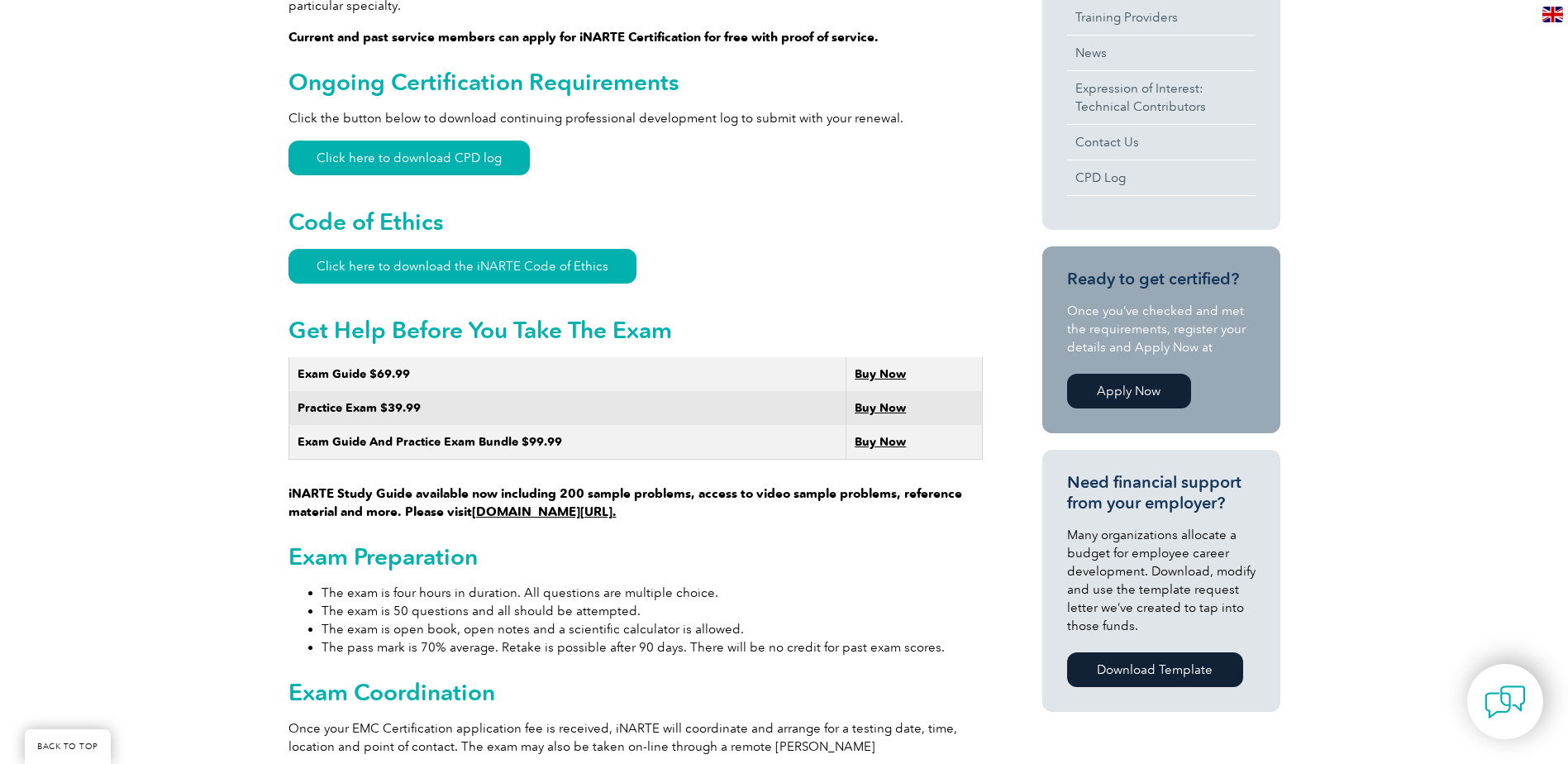
scroll to position [744, 0]
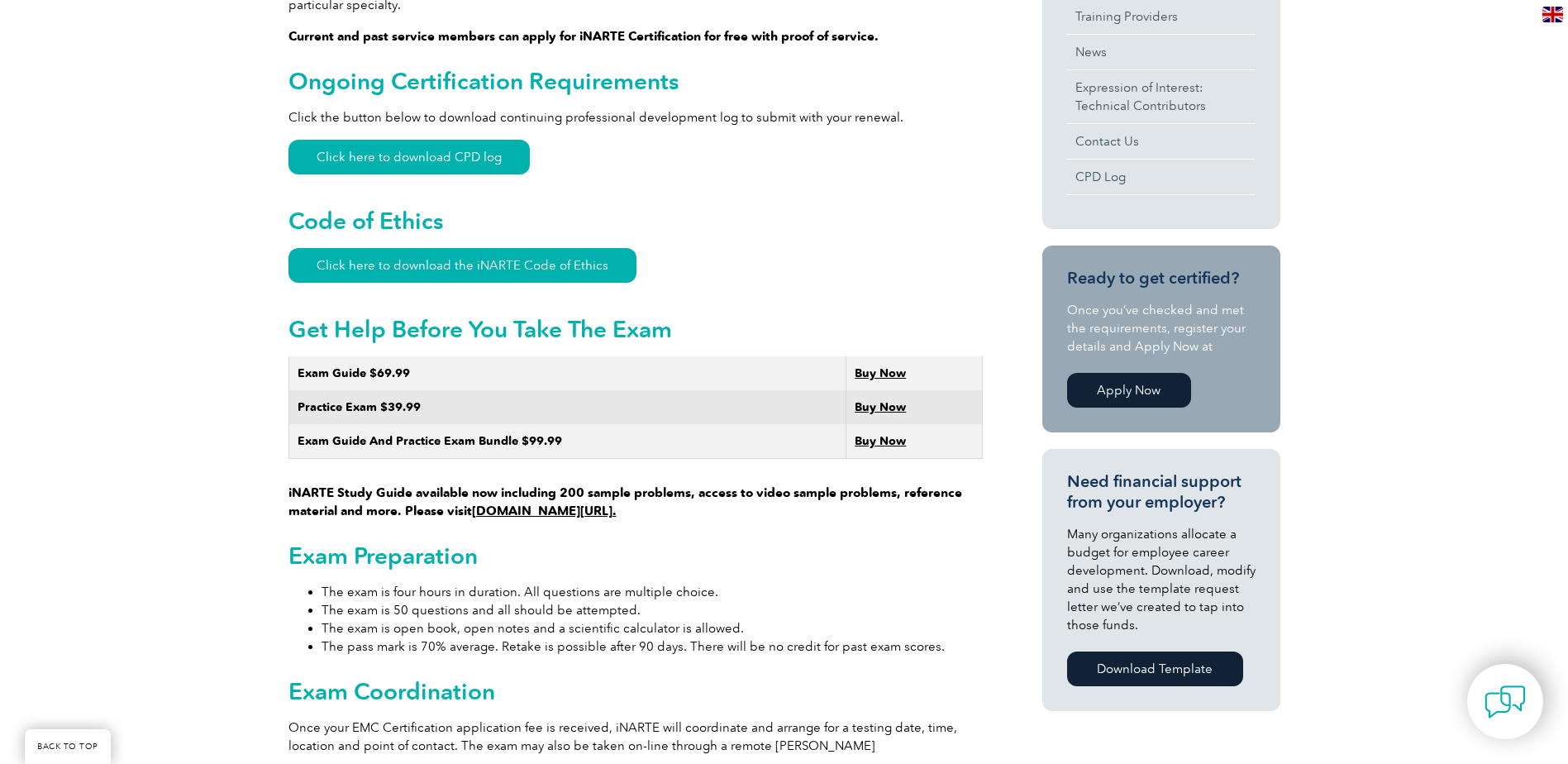
click at [585, 503] on link "www.learnemc.com/inarte." at bounding box center [544, 511] width 145 height 15
click at [878, 434] on strong "Buy Now" at bounding box center [880, 441] width 51 height 14
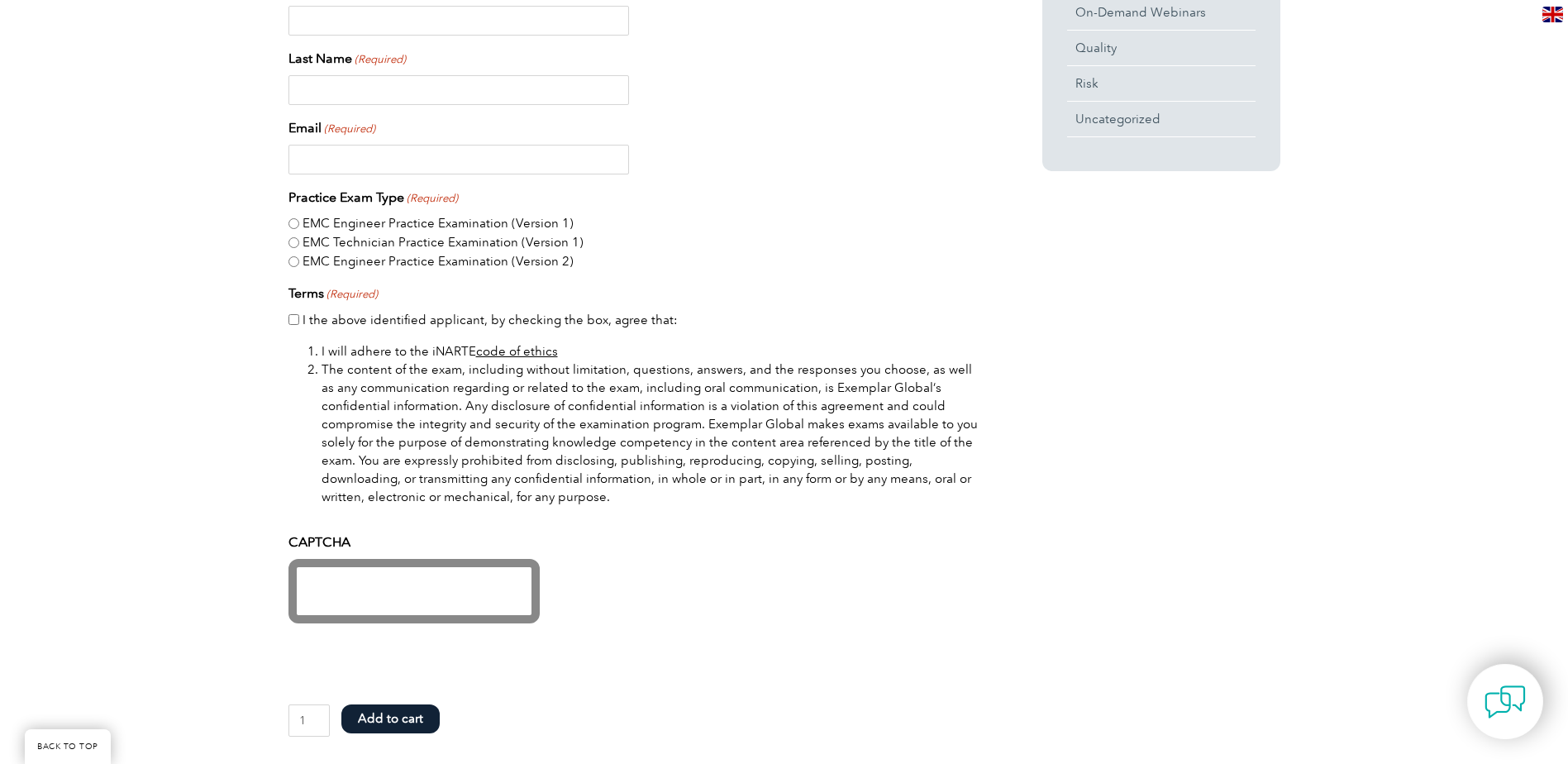
scroll to position [826, 0]
click at [295, 223] on input "EMC Engineer Practice Examination (Version 1)" at bounding box center [293, 224] width 11 height 11
radio input "true"
click at [293, 320] on input "I the above identified applicant, by checking the box, agree that:" at bounding box center [293, 320] width 11 height 11
checkbox input "true"
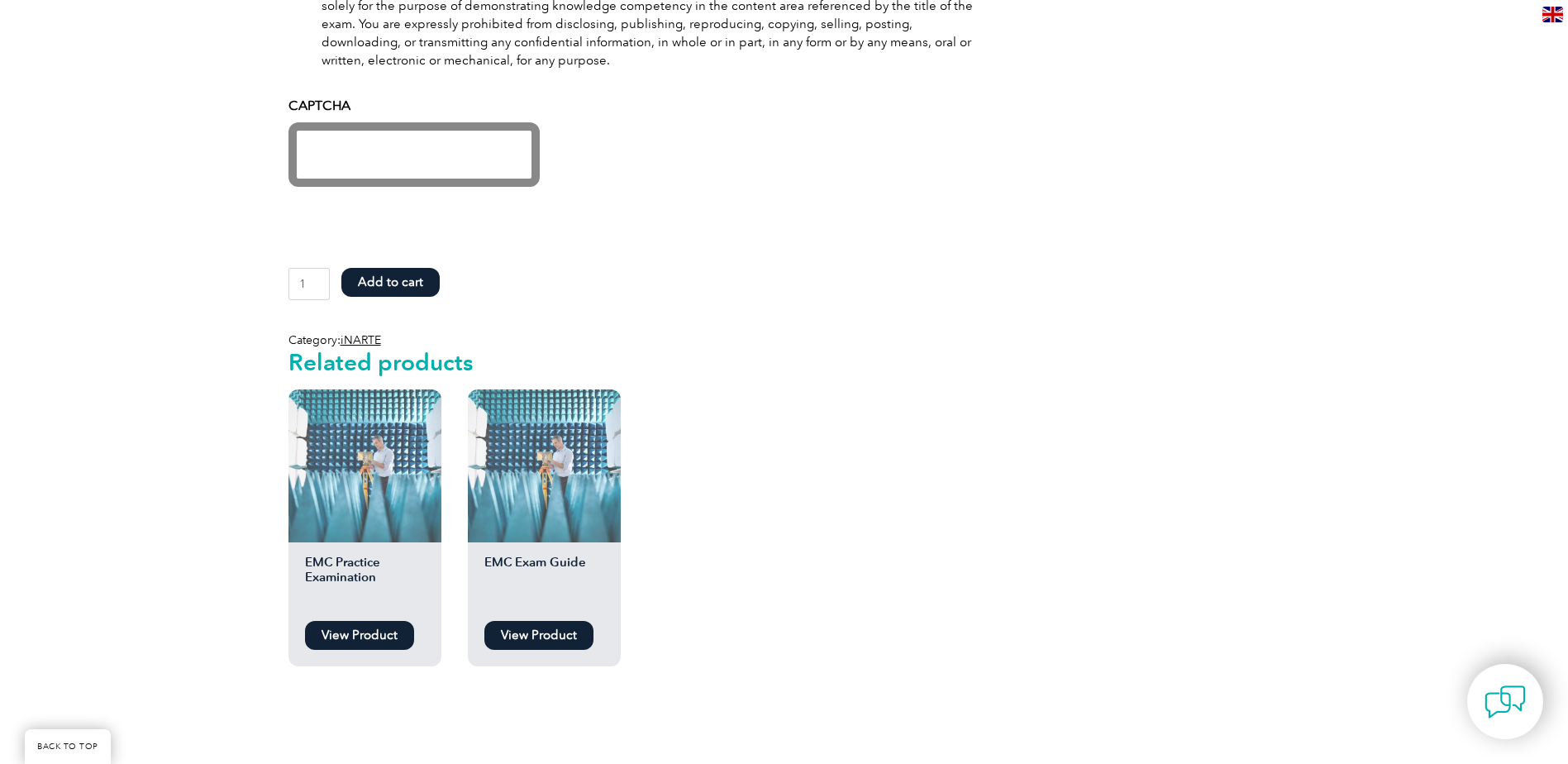
scroll to position [1323, 0]
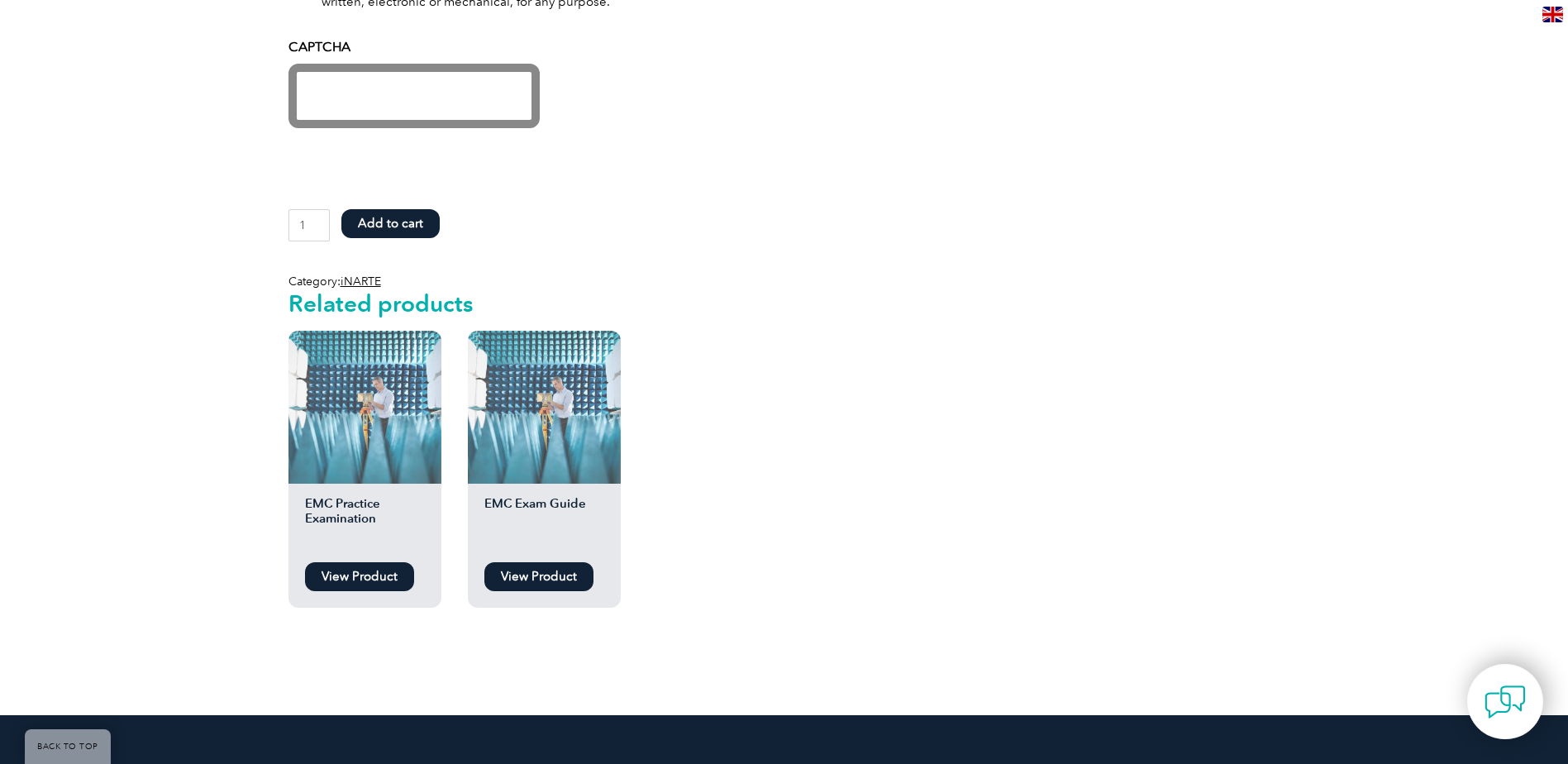
click at [540, 576] on link "View Product" at bounding box center [538, 576] width 109 height 29
